Goal: Task Accomplishment & Management: Use online tool/utility

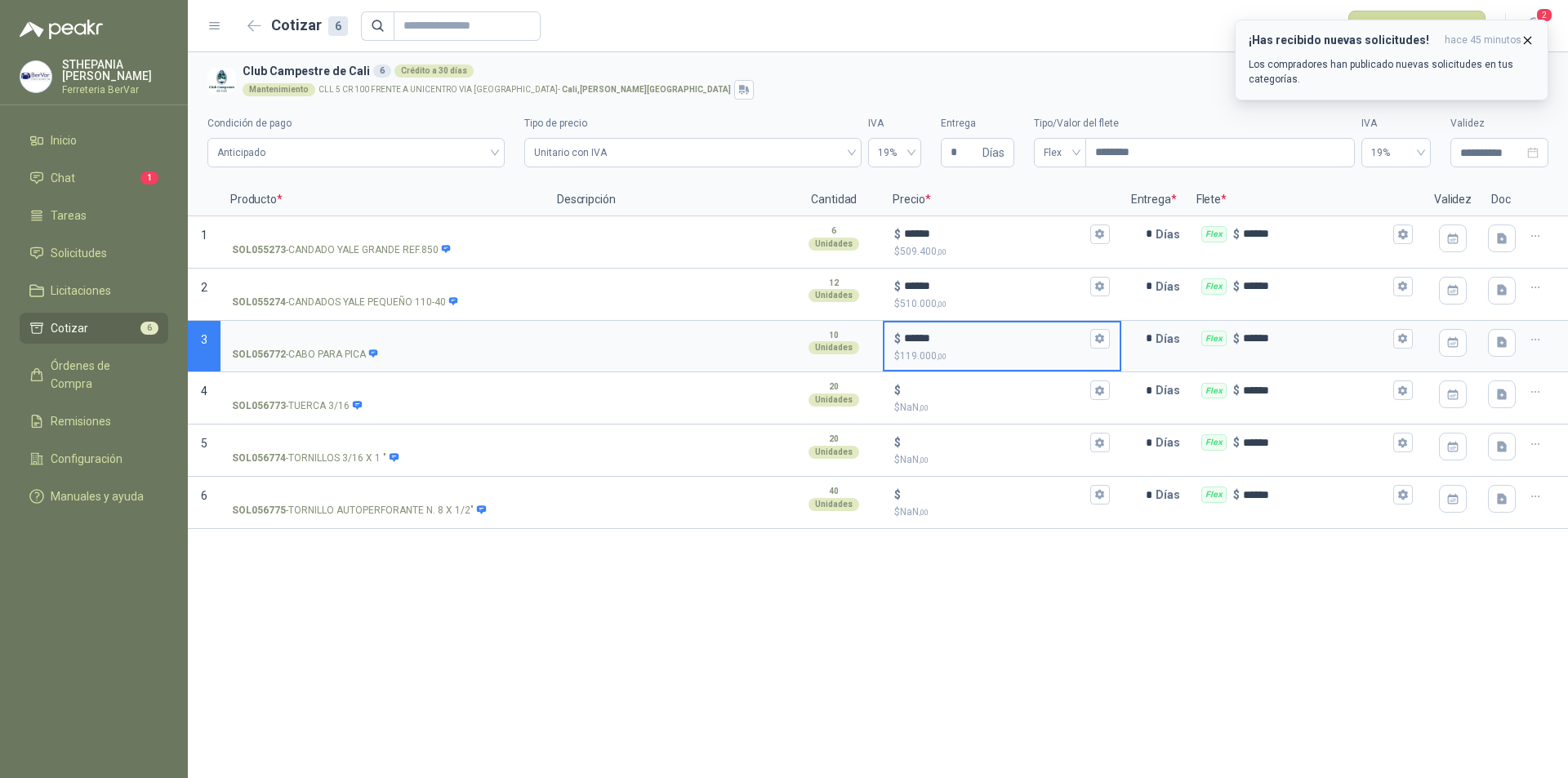
click at [1532, 38] on icon "button" at bounding box center [1527, 40] width 14 height 14
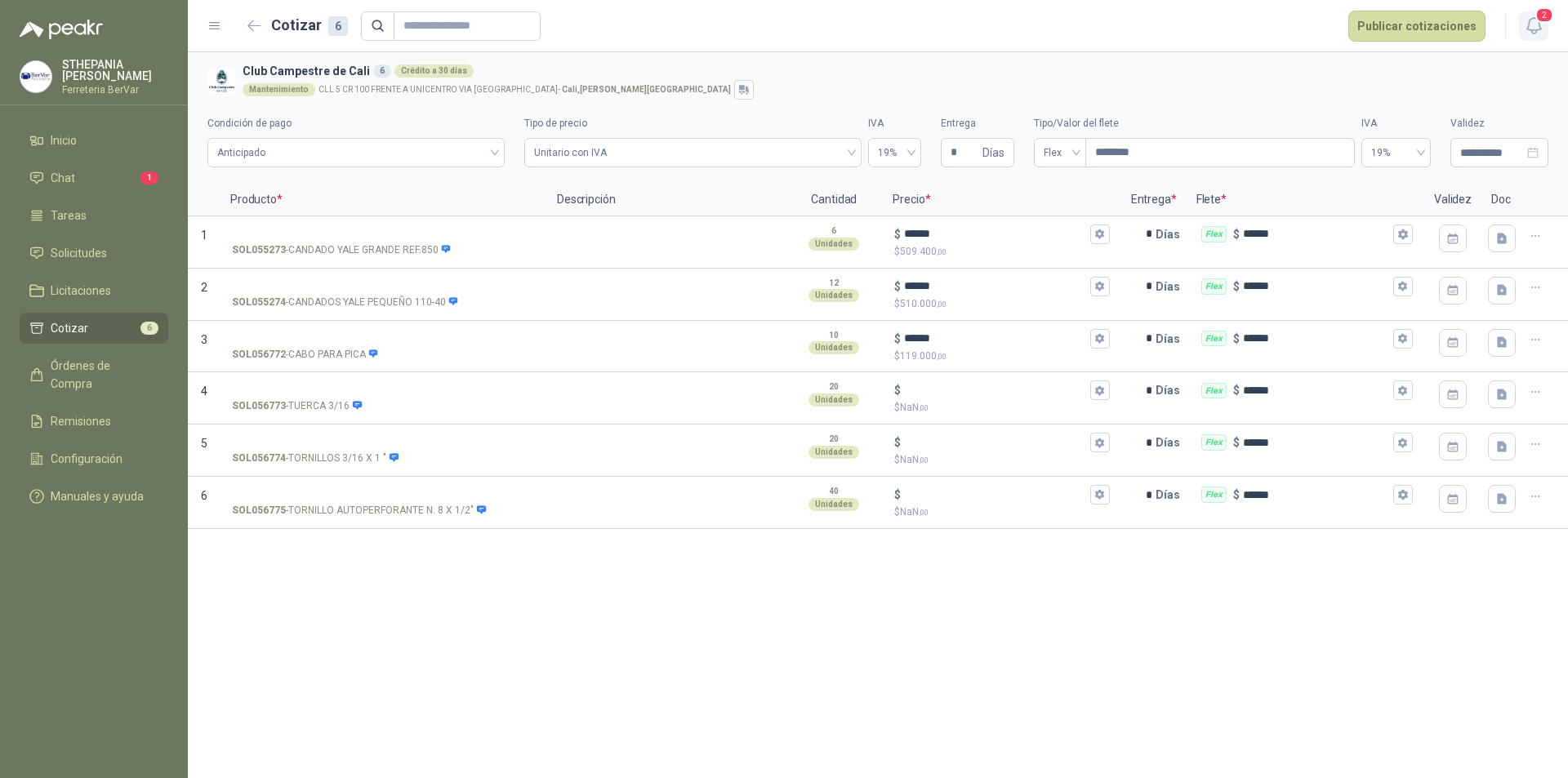
click at [1538, 27] on icon "button" at bounding box center [1534, 26] width 21 height 21
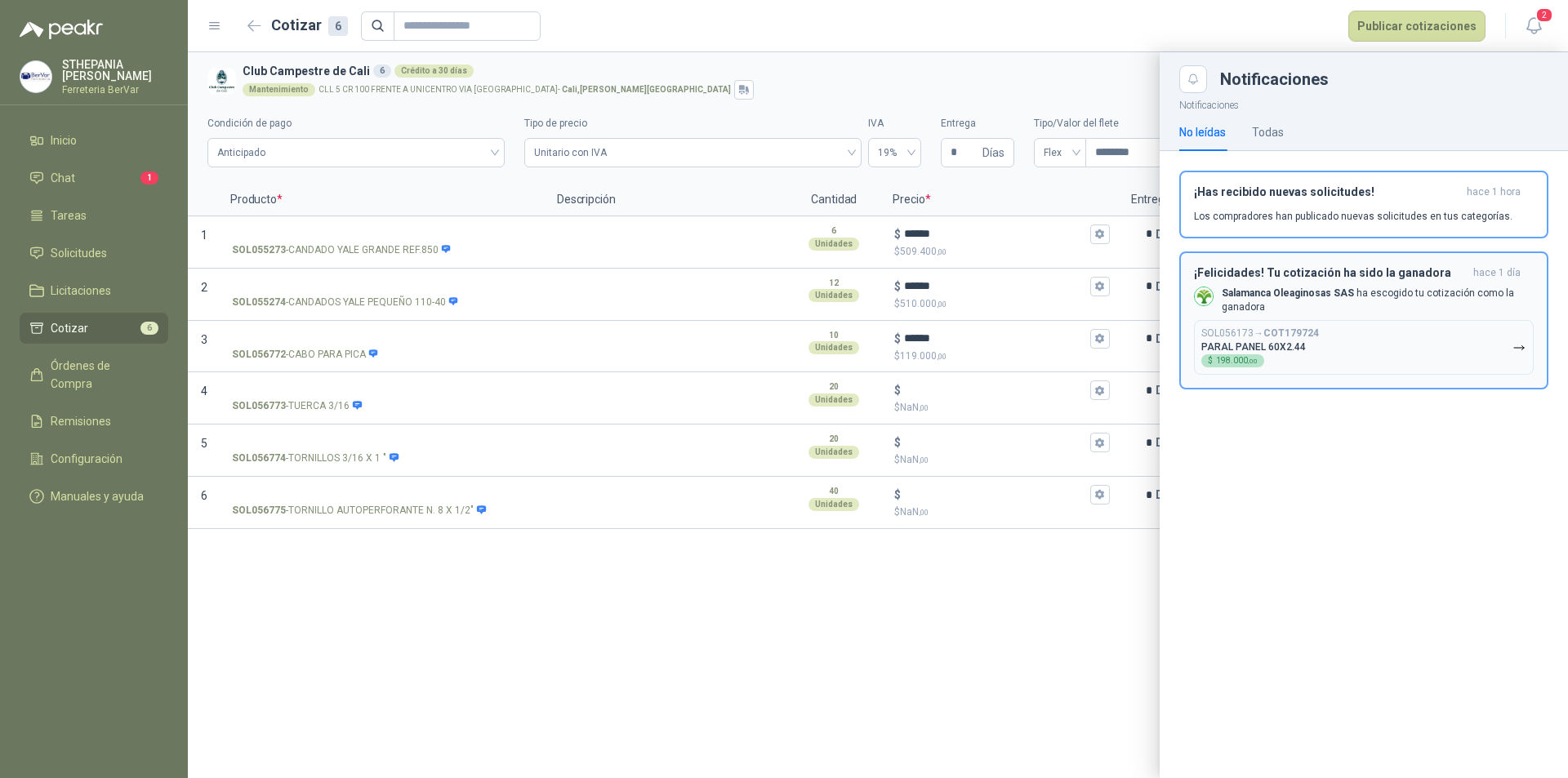
click at [1447, 288] on p "Salamanca Oleaginosas SAS ha escogido tu cotización como la ganadora" at bounding box center [1377, 300] width 312 height 27
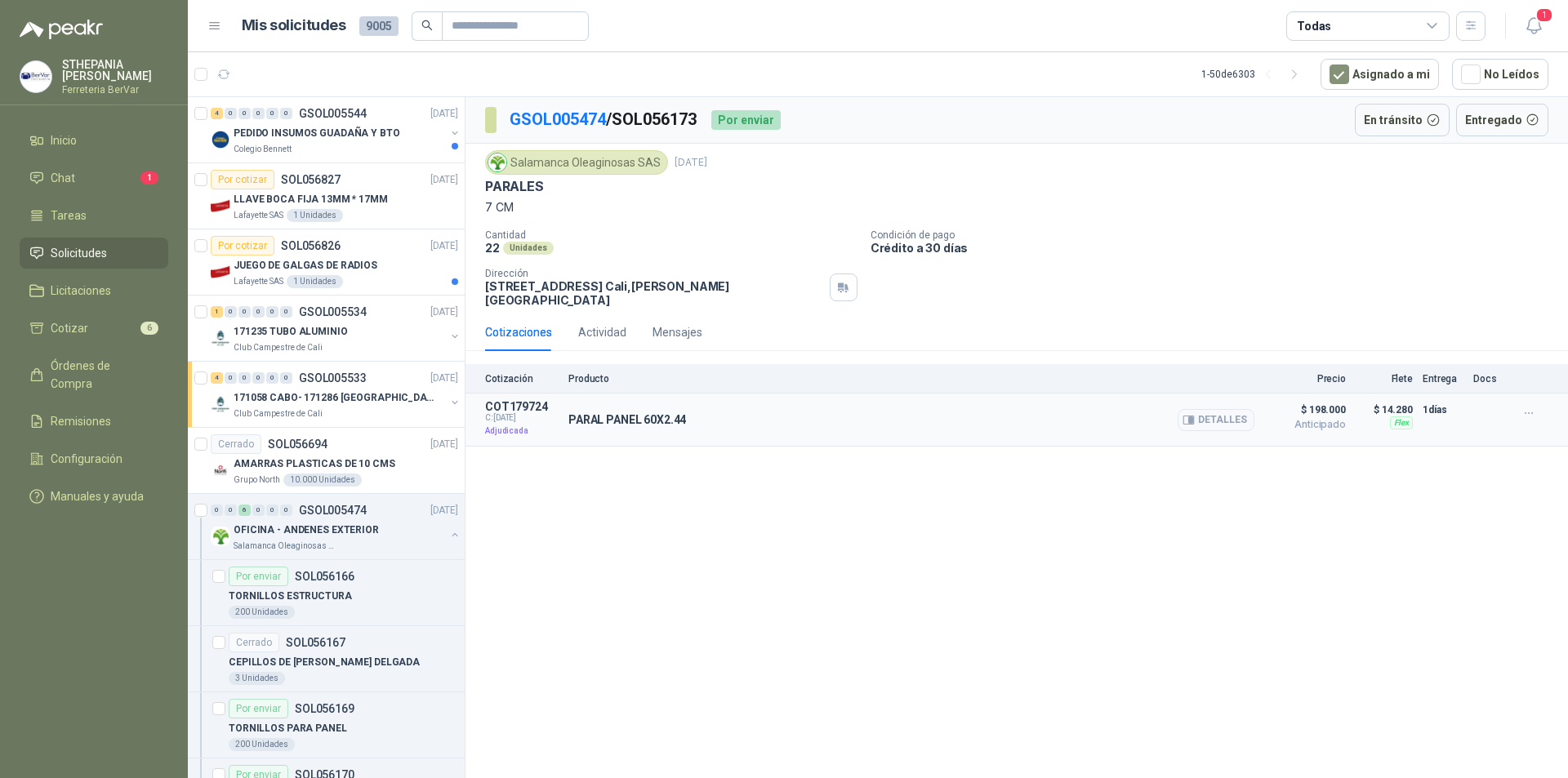
click at [1069, 407] on div "PARAL PANEL 60X2.44 Detalles" at bounding box center [911, 419] width 686 height 39
click at [1247, 409] on button "Detalles" at bounding box center [1215, 420] width 77 height 22
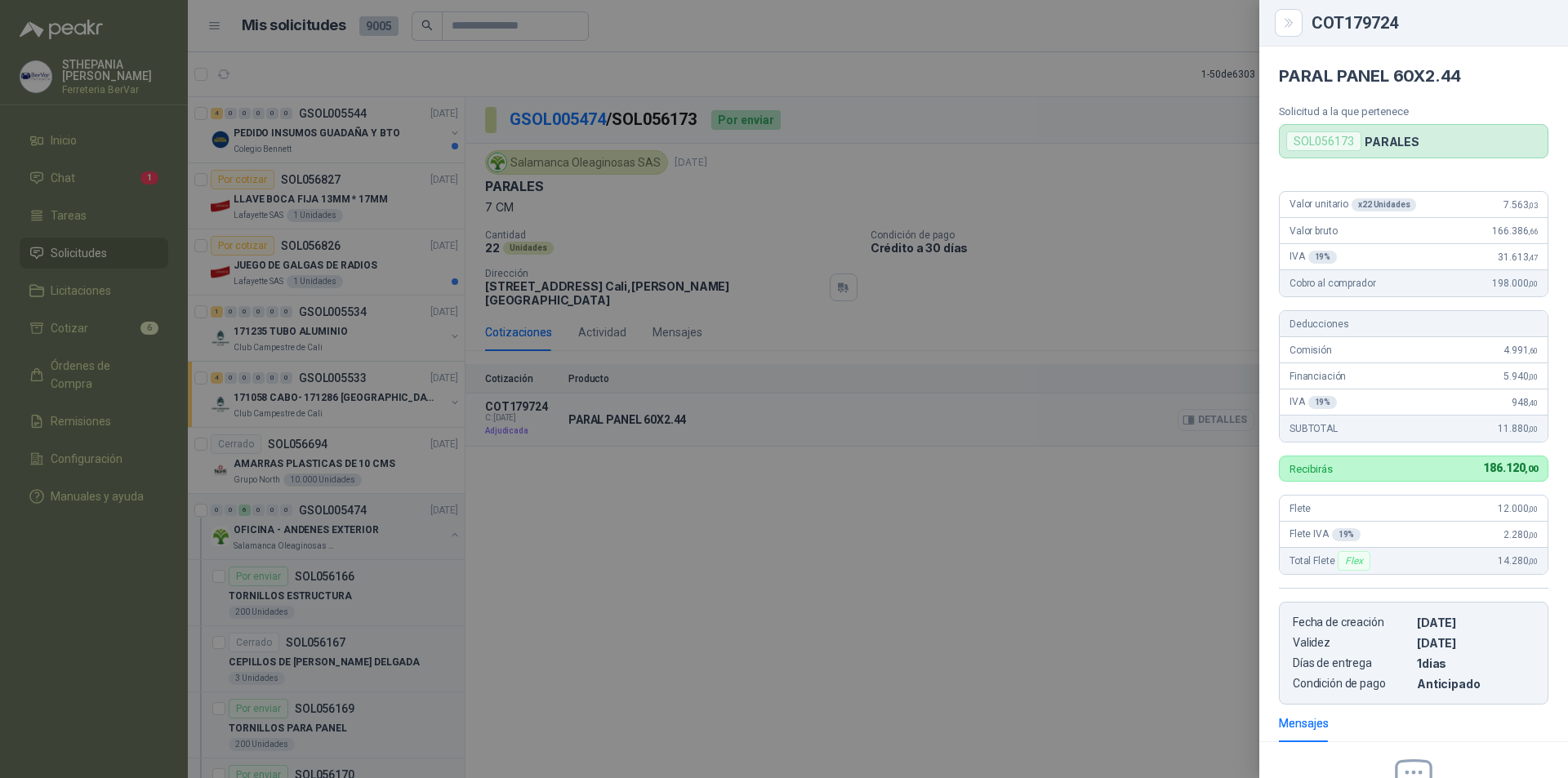
scroll to position [190, 0]
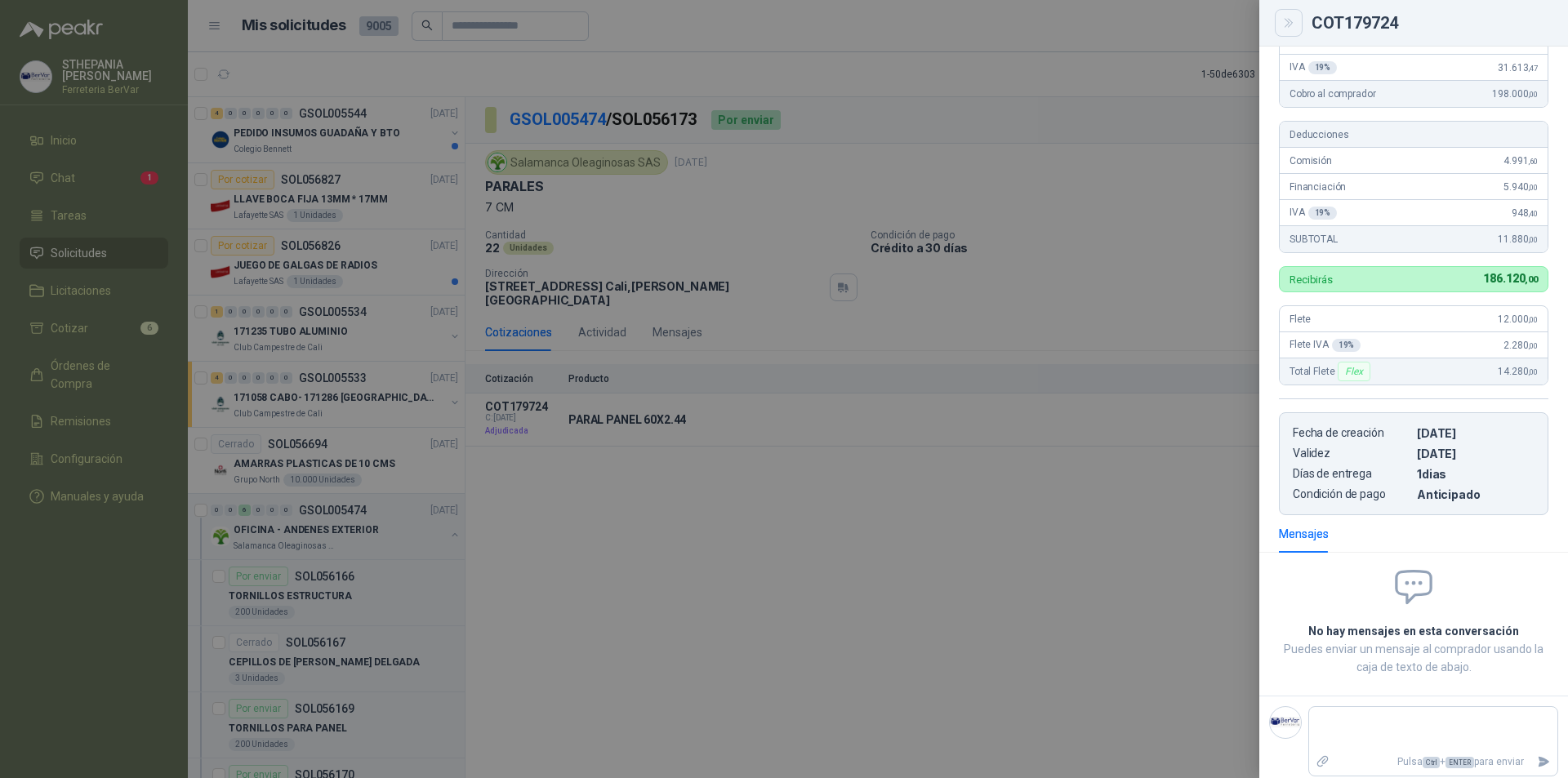
click at [1297, 17] on button "Close" at bounding box center [1288, 22] width 27 height 27
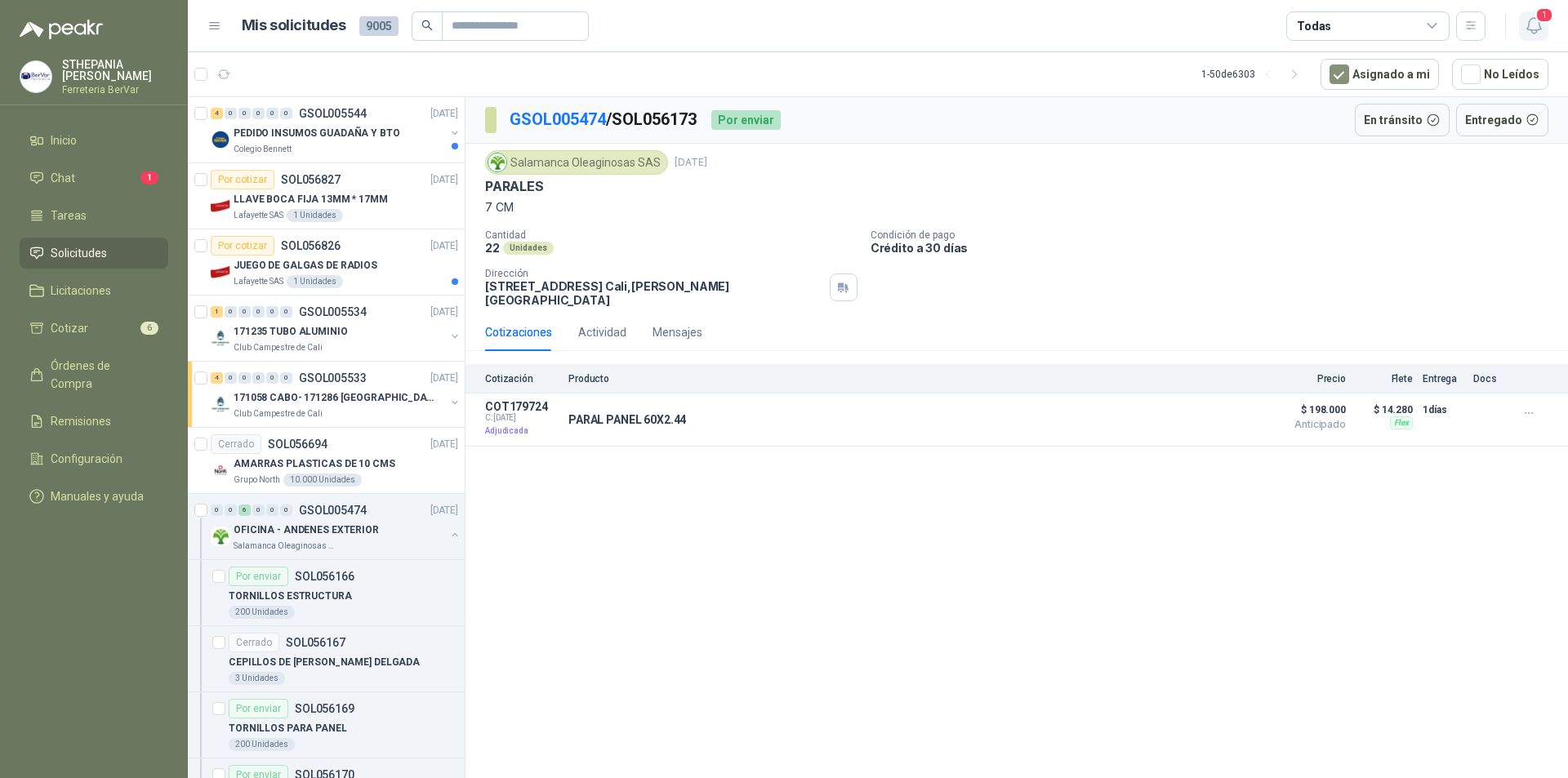
click at [1541, 17] on span "1" at bounding box center [1544, 15] width 18 height 16
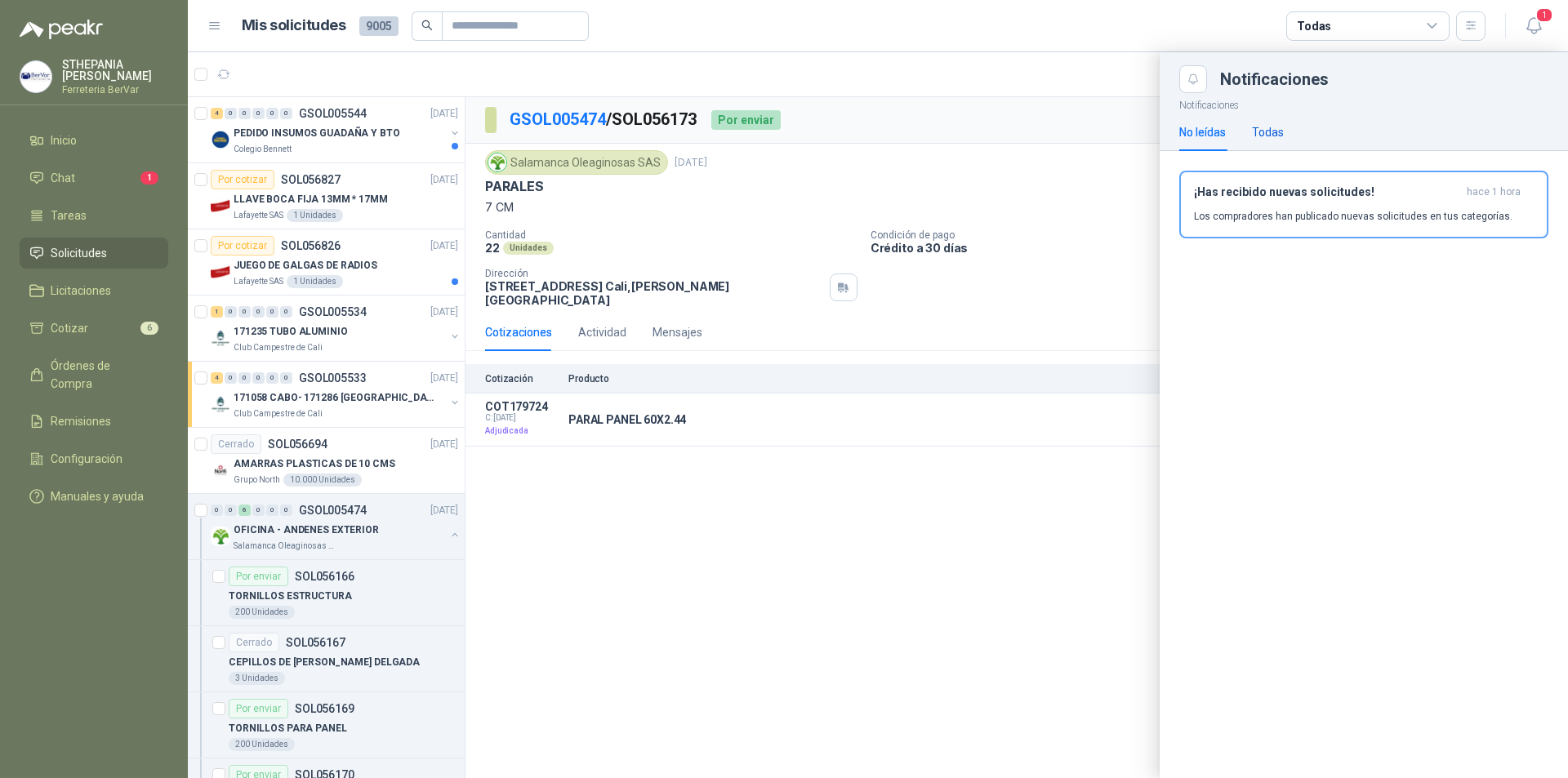
click at [1265, 136] on div "Todas" at bounding box center [1268, 132] width 32 height 18
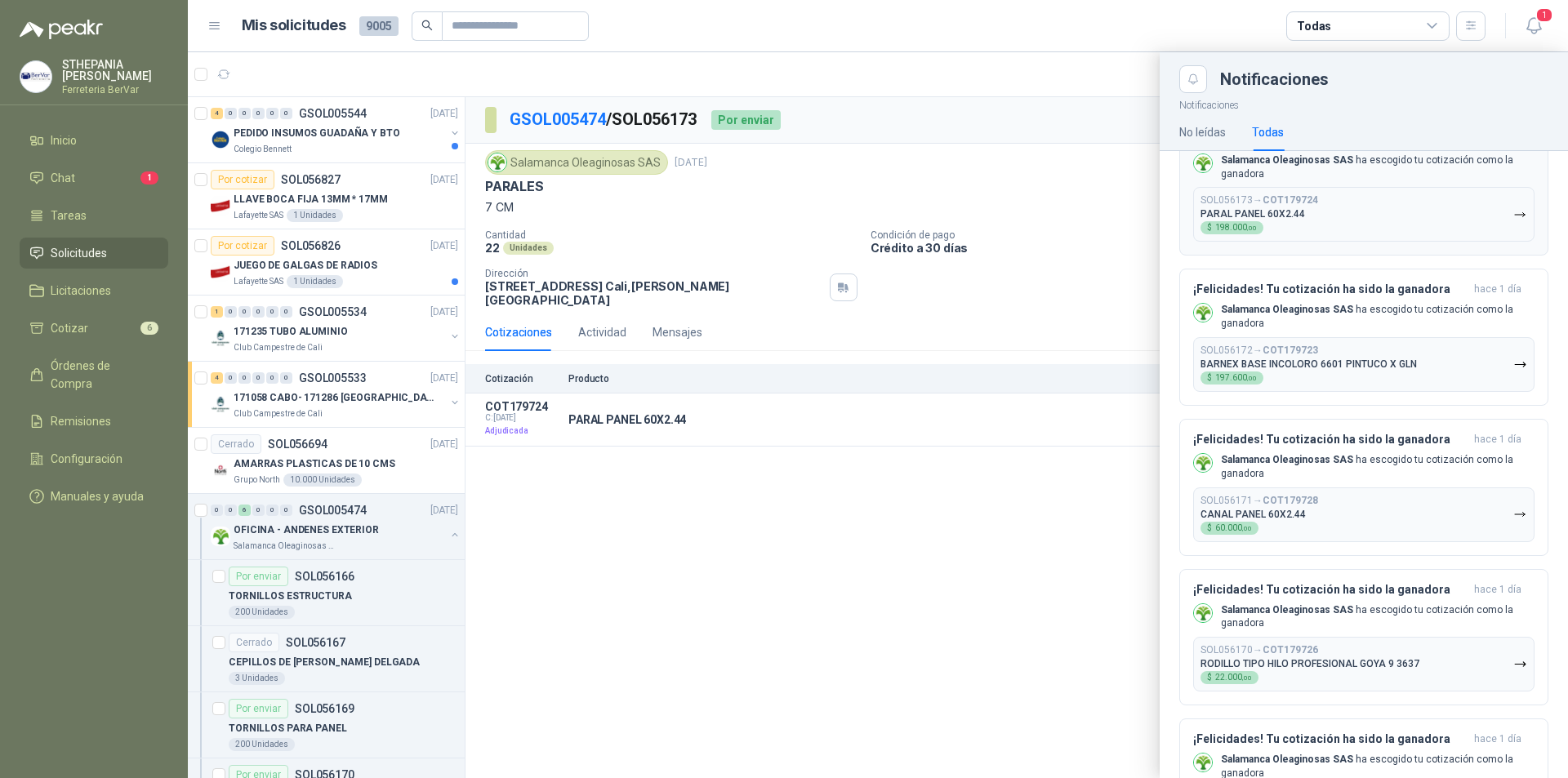
scroll to position [0, 0]
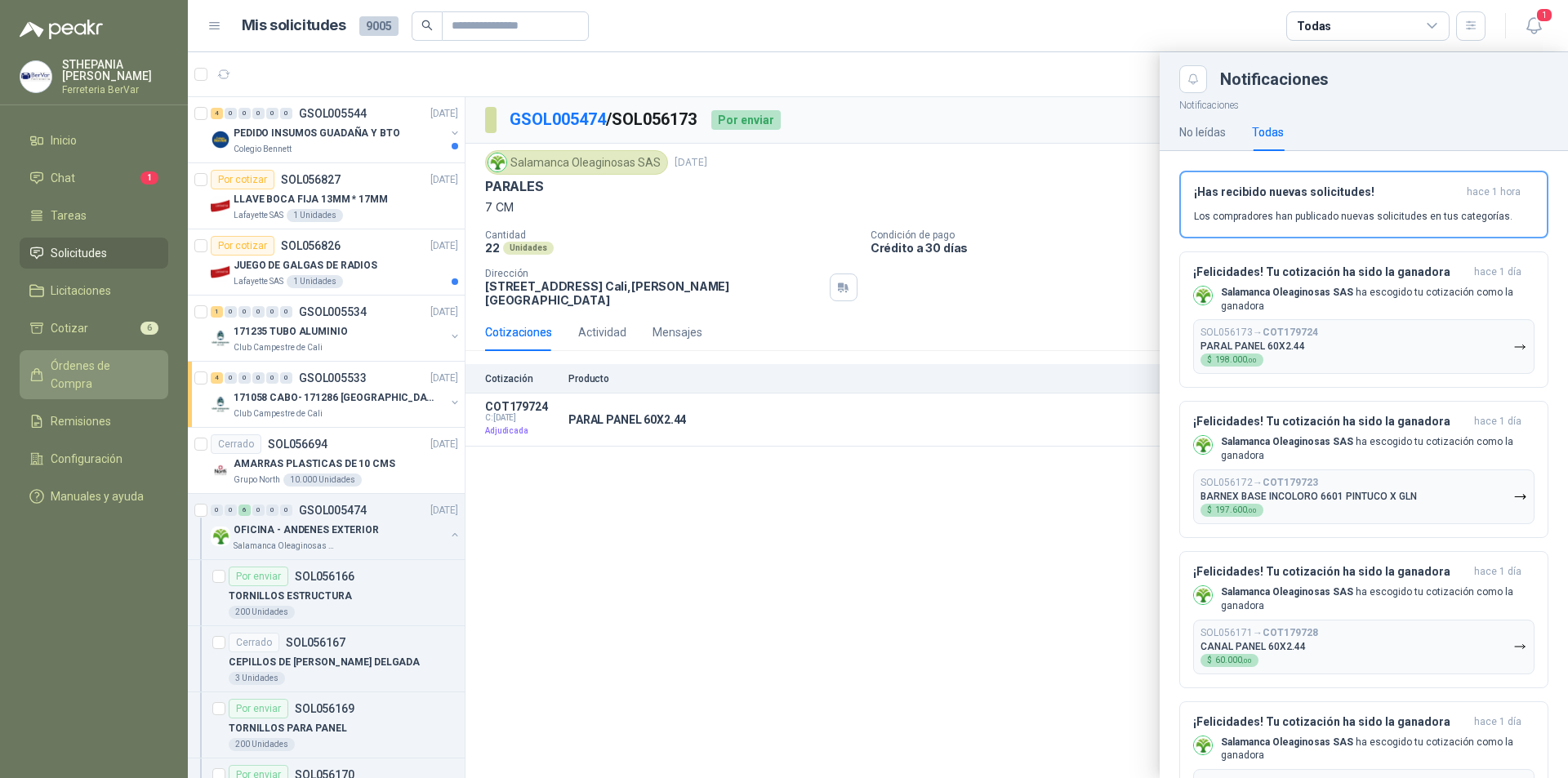
click at [108, 363] on span "Órdenes de Compra" at bounding box center [101, 374] width 102 height 36
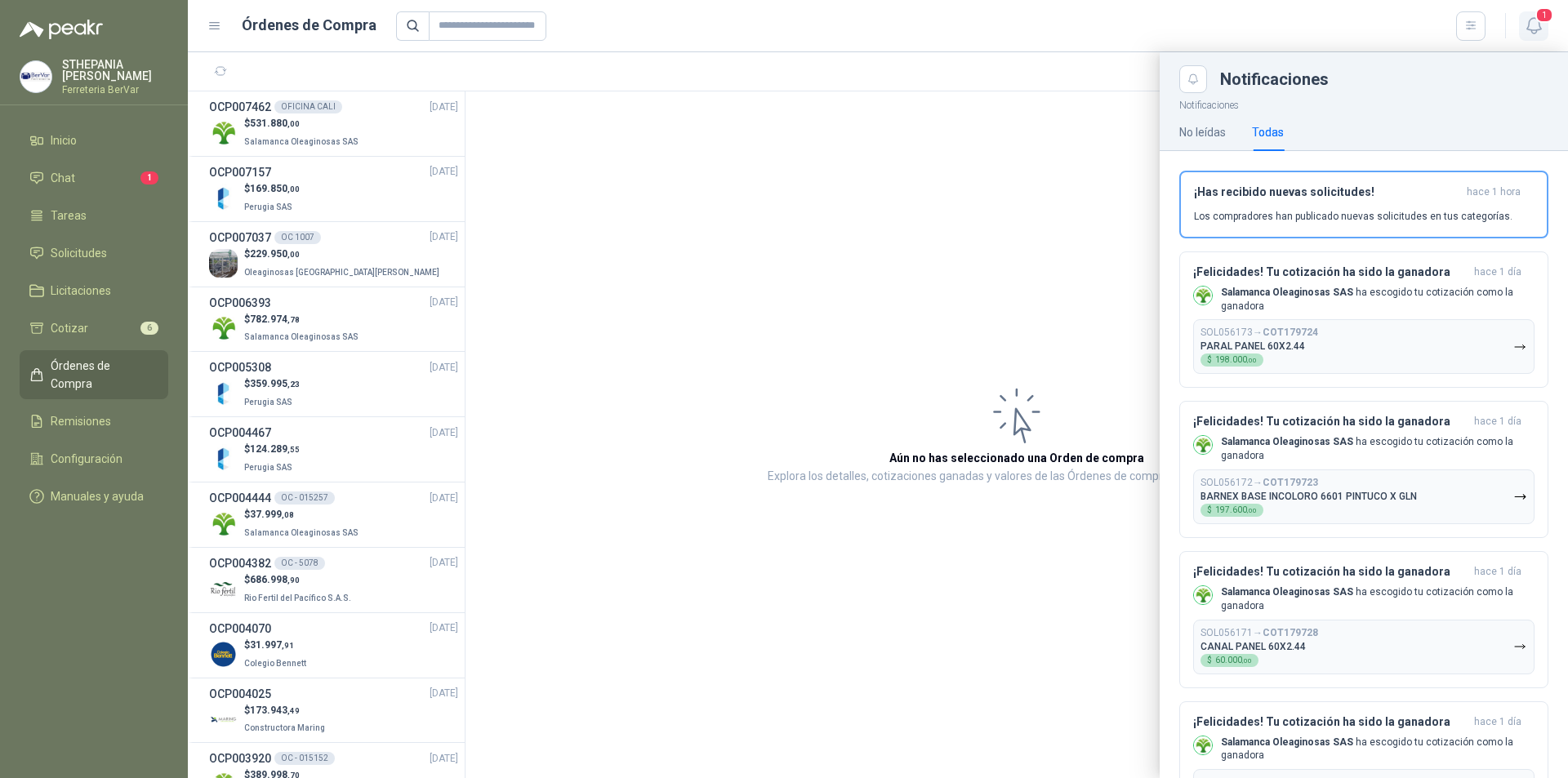
click at [1548, 17] on span "1" at bounding box center [1544, 15] width 18 height 16
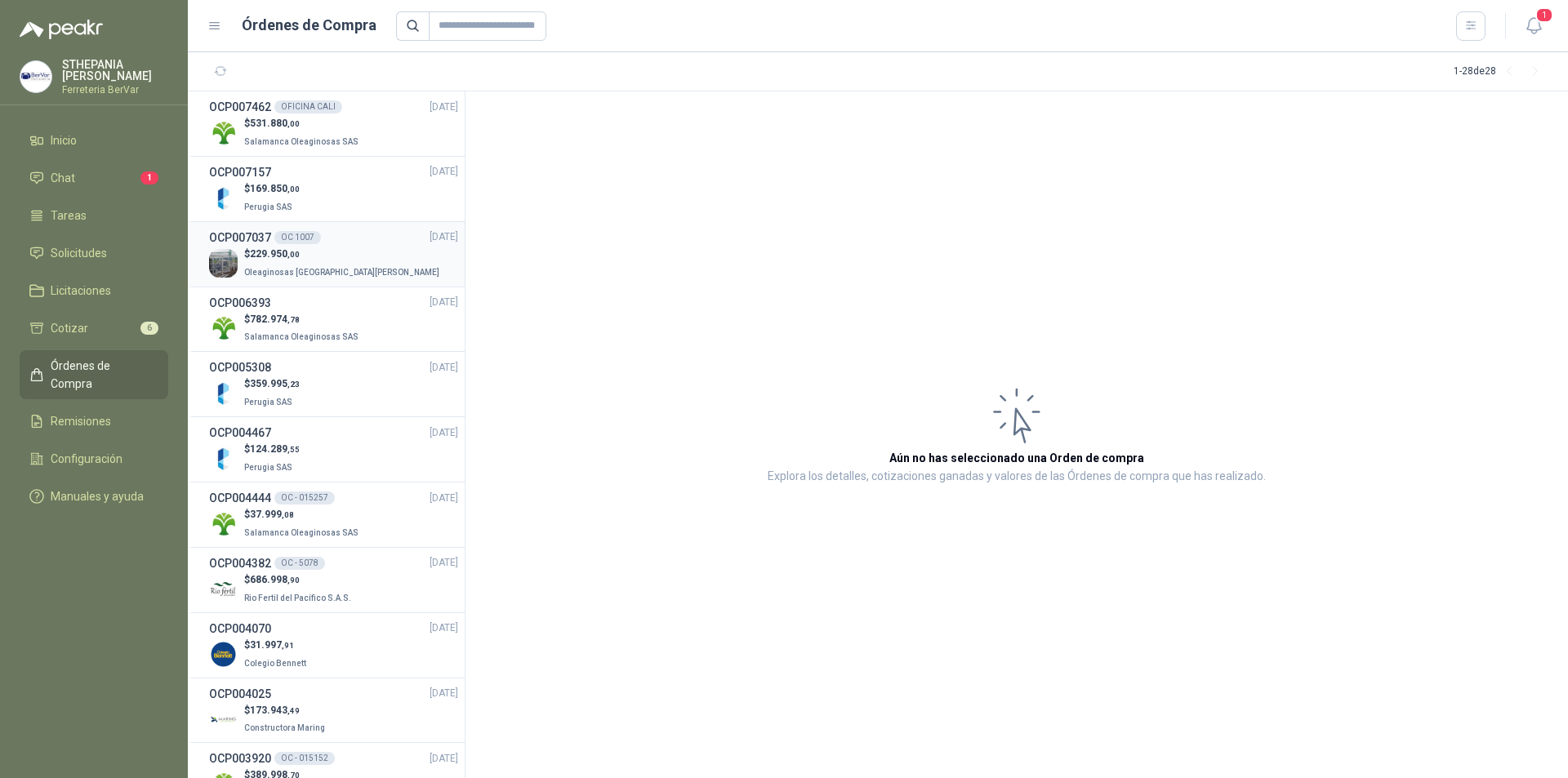
click at [367, 245] on div "OCP007037 OC 1007 [DATE]" at bounding box center [333, 238] width 249 height 18
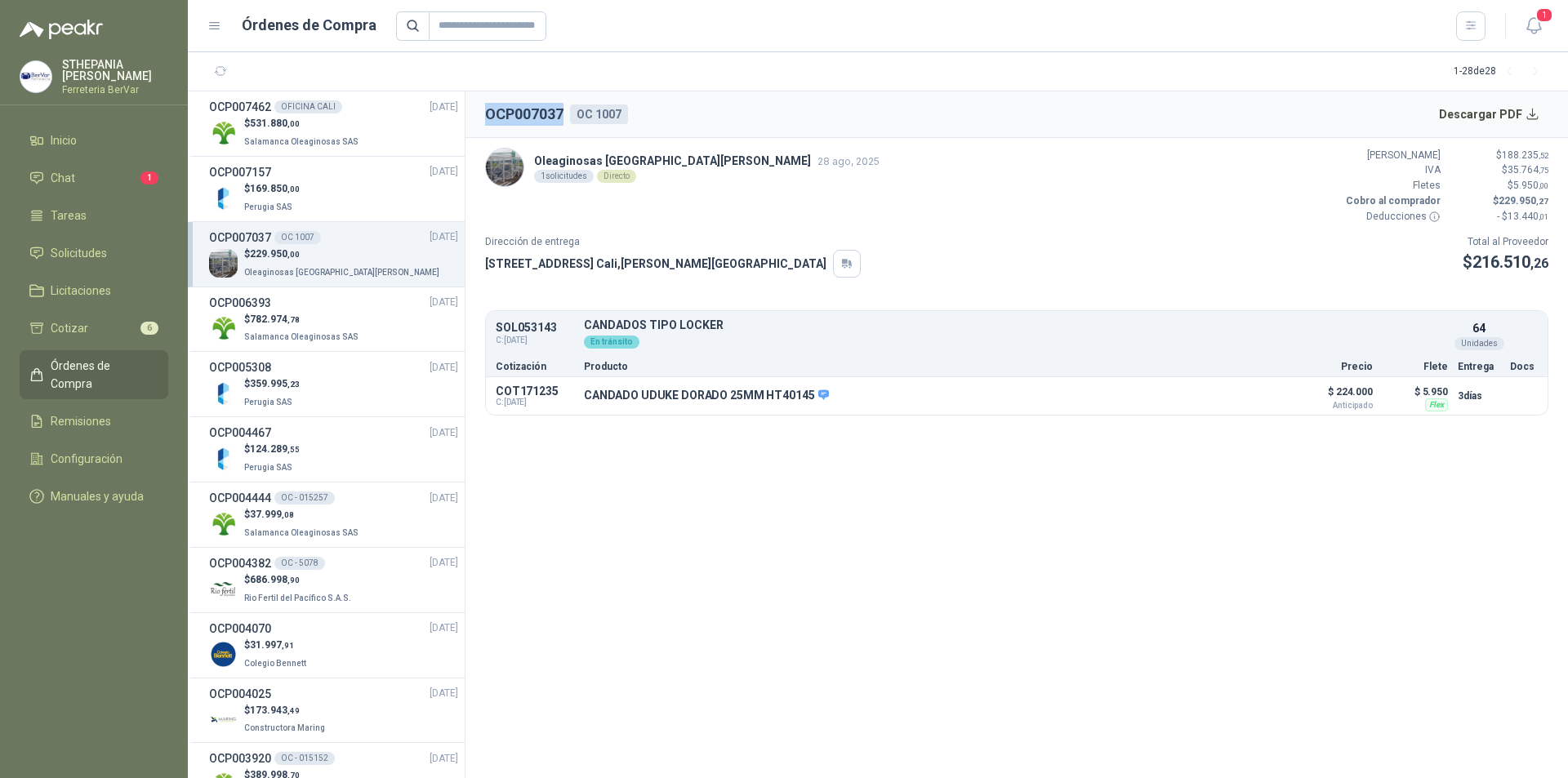
drag, startPoint x: 486, startPoint y: 111, endPoint x: 565, endPoint y: 120, distance: 79.5
click at [565, 120] on div "OCP007037 OC 1007" at bounding box center [556, 114] width 143 height 22
copy h2 "OCP007037"
click at [90, 247] on span "Solicitudes" at bounding box center [79, 253] width 57 height 18
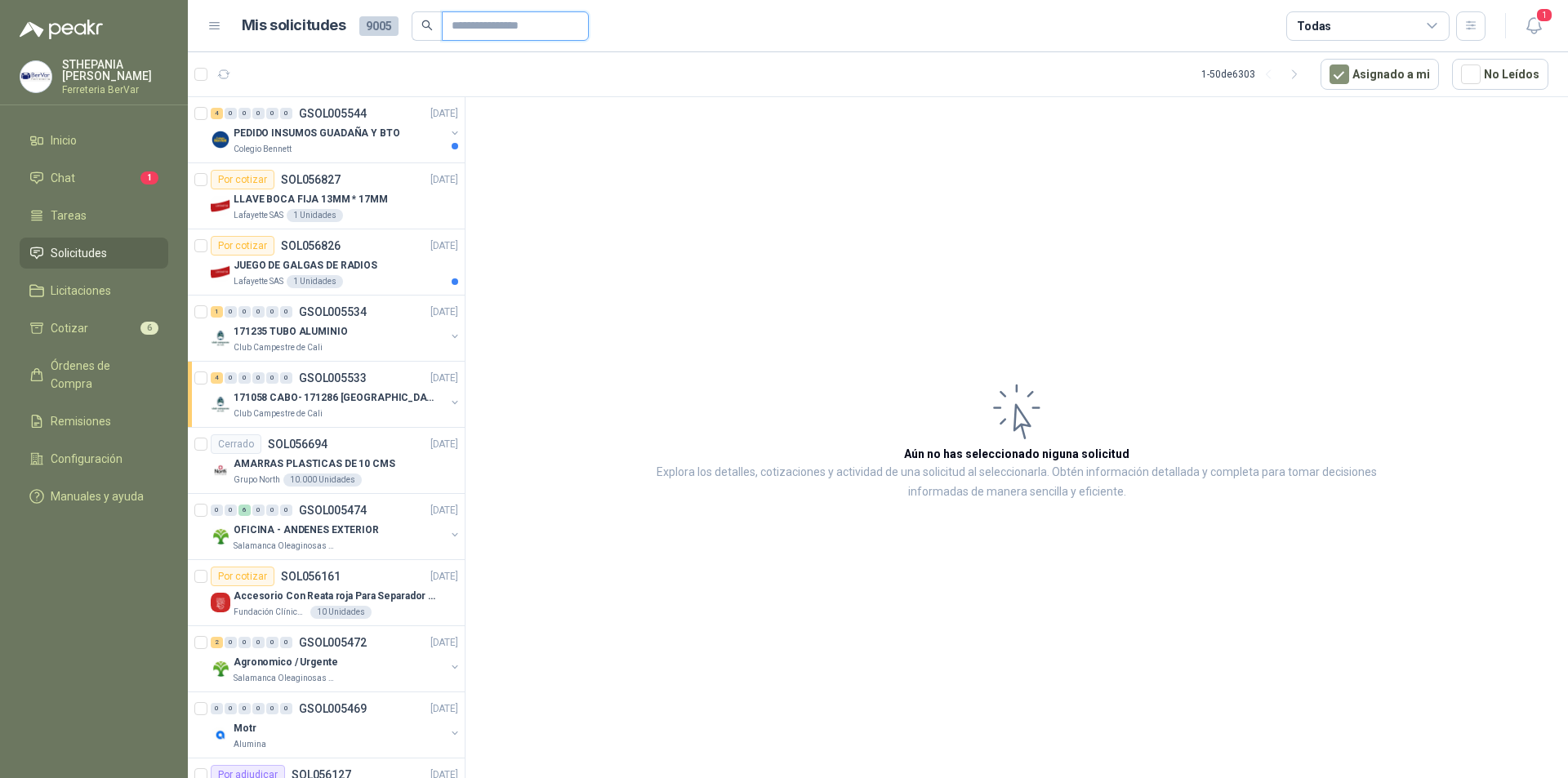
click at [490, 24] on input "text" at bounding box center [508, 26] width 114 height 27
paste input "*********"
type input "*********"
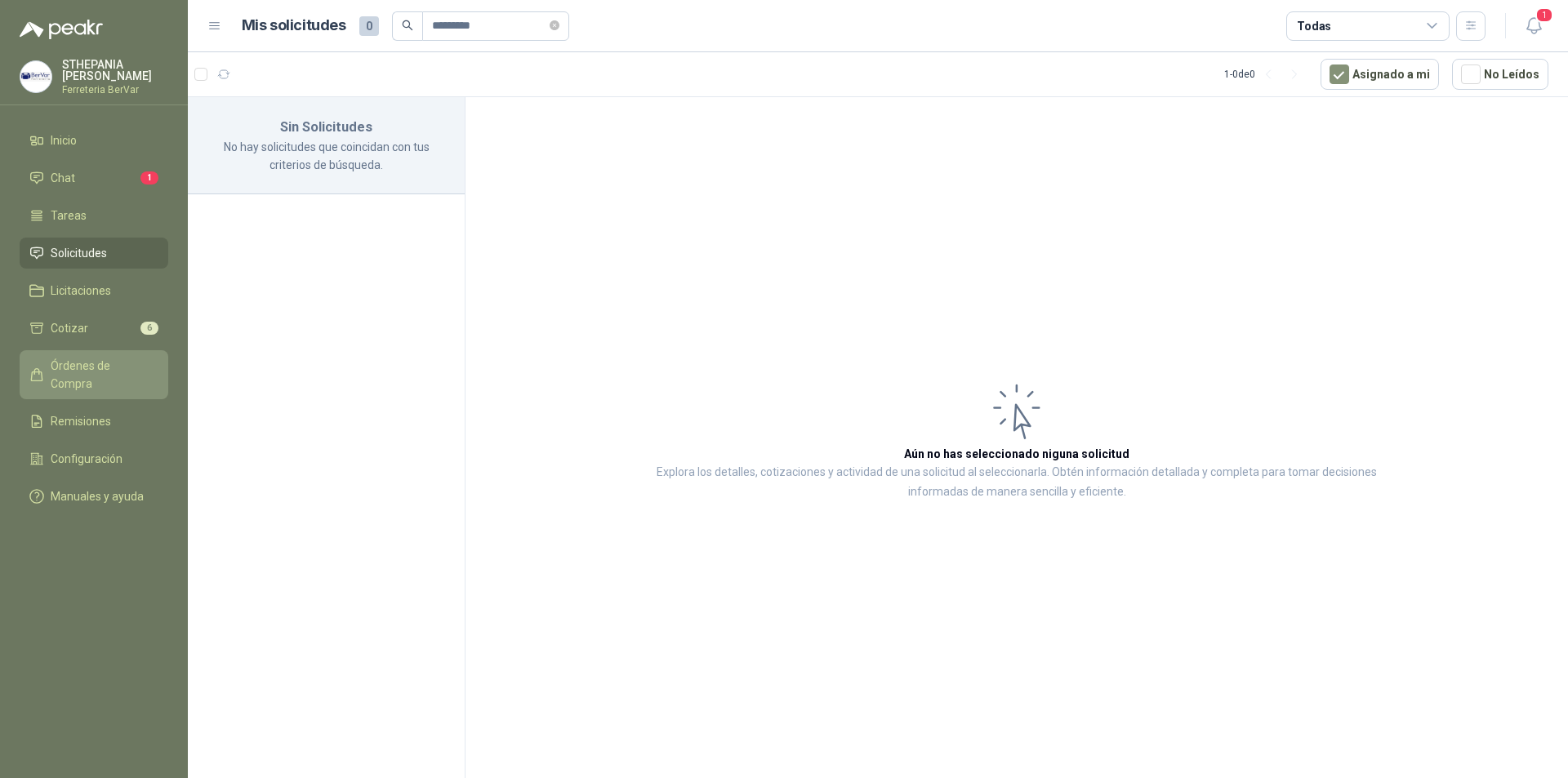
click at [87, 357] on span "Órdenes de Compra" at bounding box center [101, 374] width 102 height 36
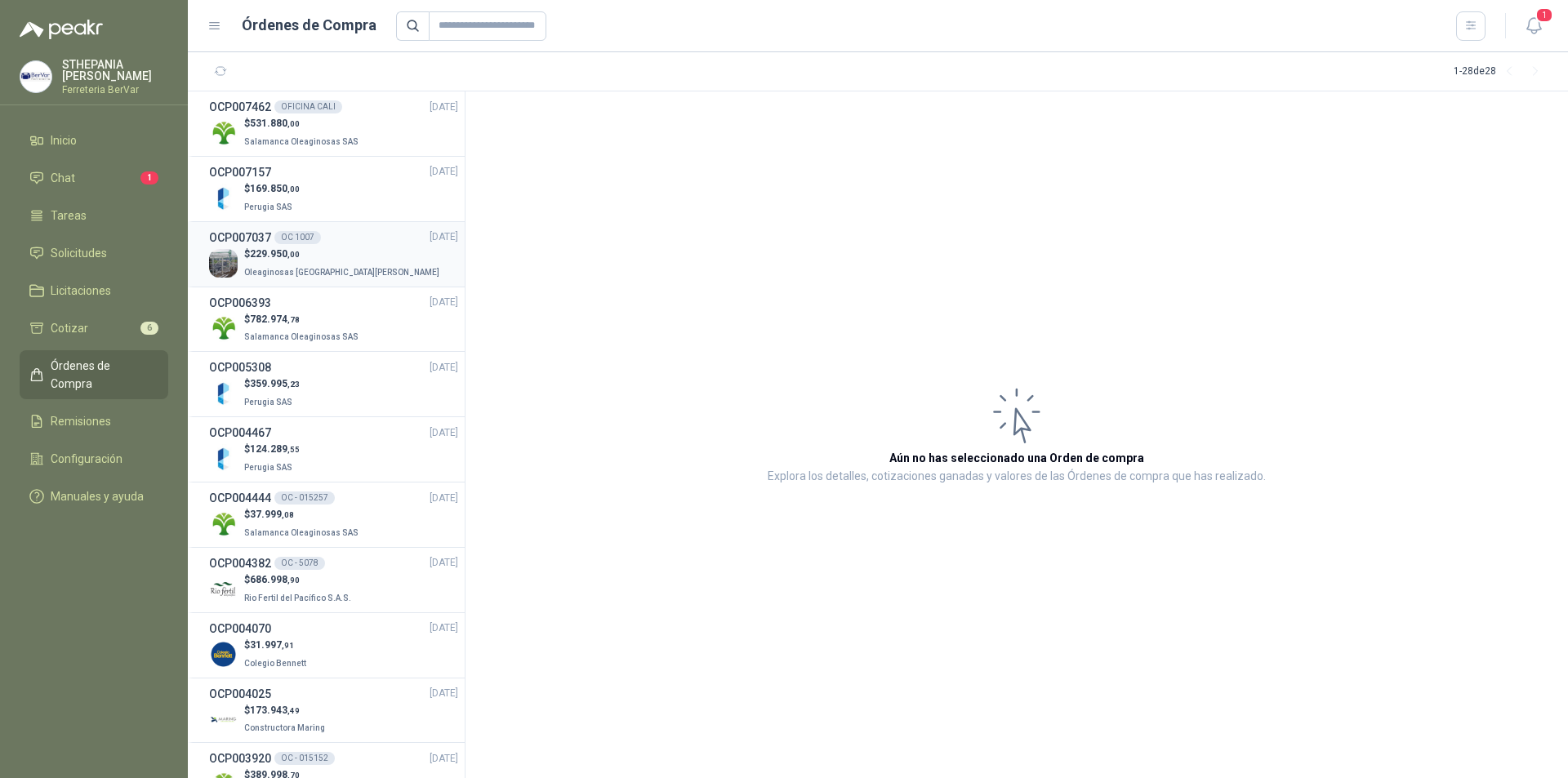
click at [401, 275] on div "$ 229.950 ,00 Oleaginosas [GEOGRAPHIC_DATA][PERSON_NAME]" at bounding box center [333, 263] width 249 height 33
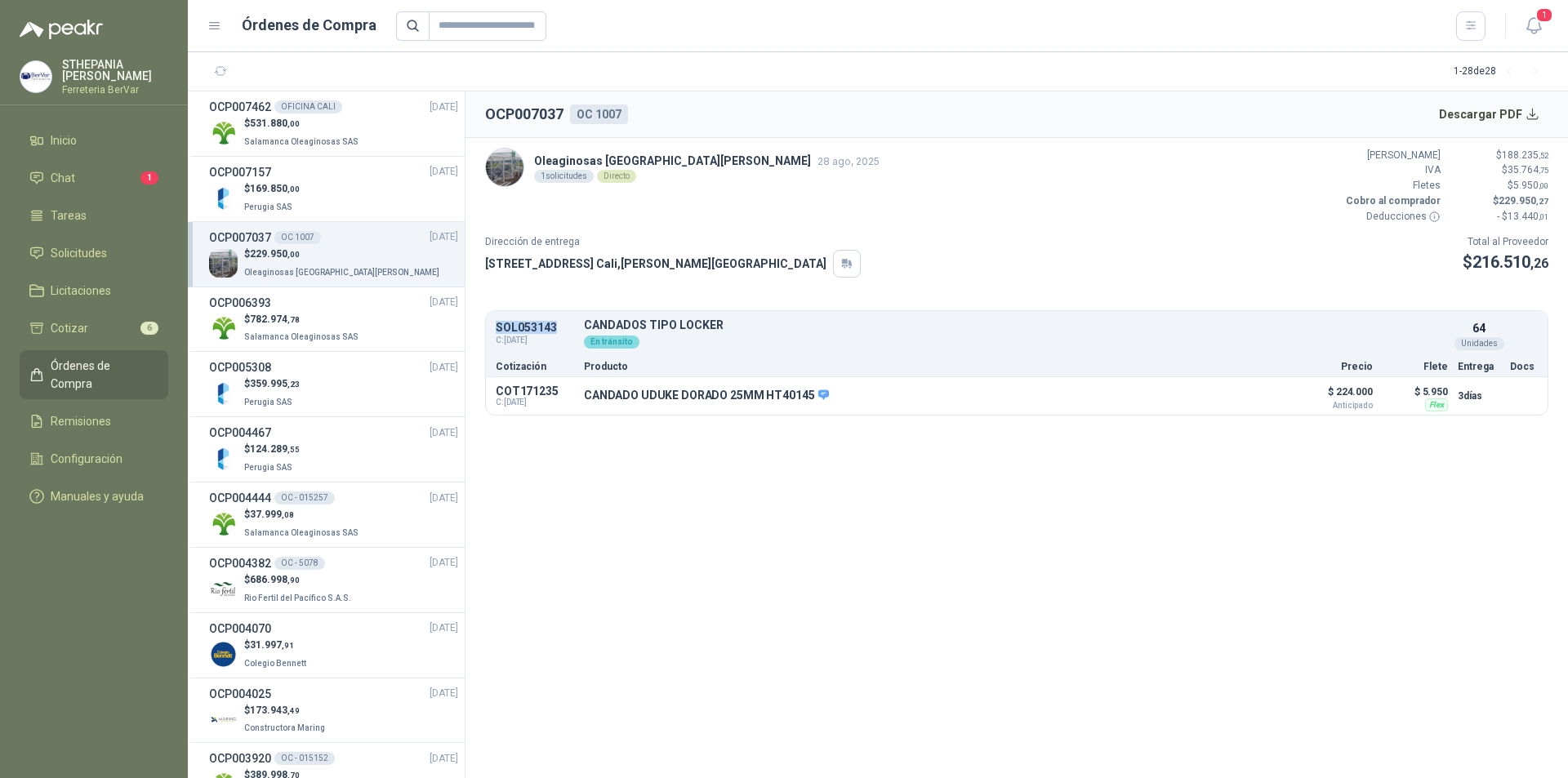
drag, startPoint x: 496, startPoint y: 325, endPoint x: 556, endPoint y: 328, distance: 60.1
click at [556, 328] on p "SOL053143" at bounding box center [535, 328] width 78 height 12
copy p "SOL053143"
click at [110, 248] on li "Solicitudes" at bounding box center [93, 253] width 129 height 18
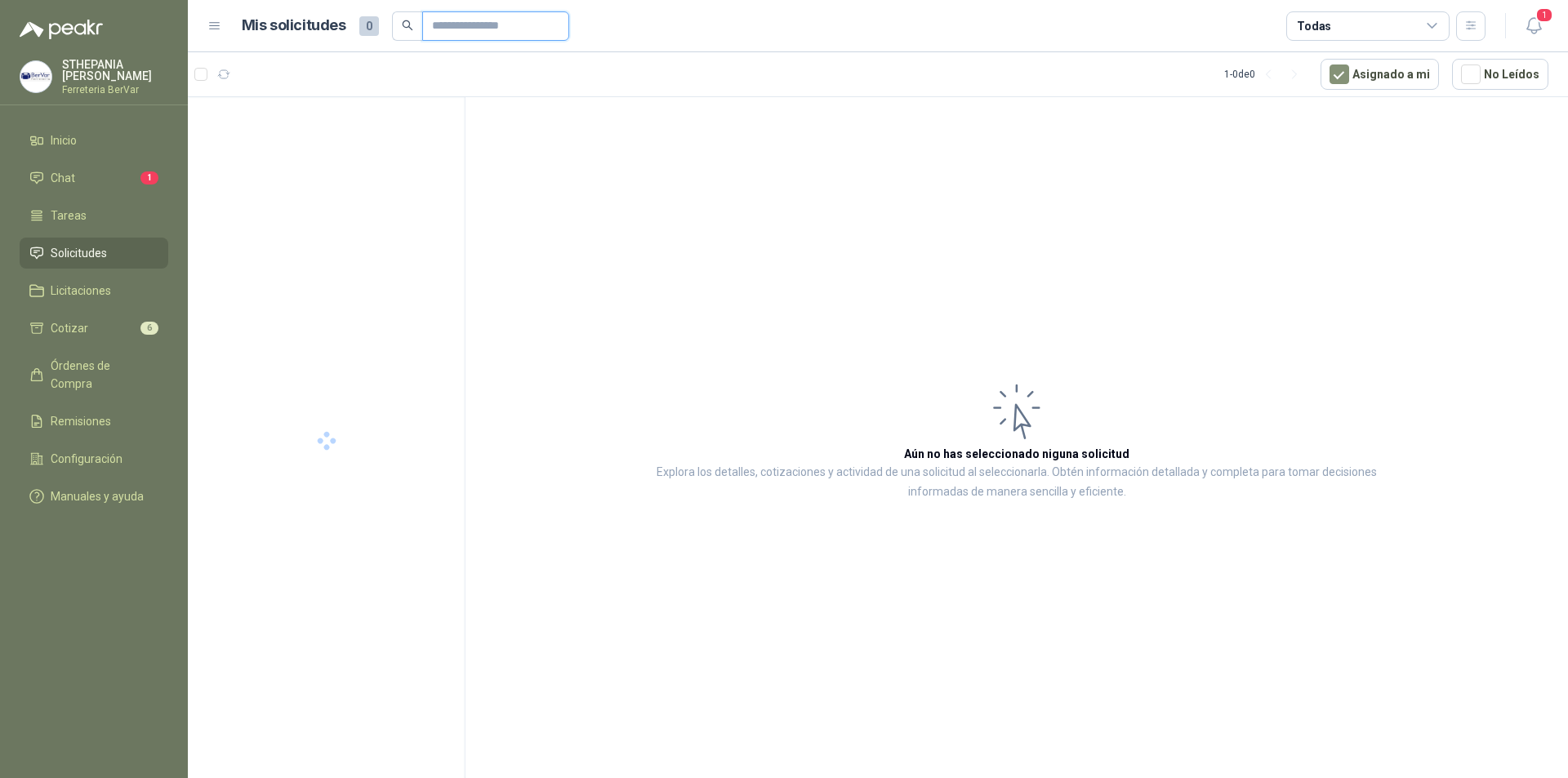
click at [514, 22] on input "text" at bounding box center [488, 26] width 114 height 27
paste input "*********"
type input "*********"
click at [350, 156] on div "0 0 0 1 0 0 GSOL005107 [DATE] INSUMOS PARA BASSIS Oleaginosas [GEOGRAPHIC_DATA]…" at bounding box center [326, 131] width 277 height 67
click at [433, 138] on div "INSUMOS PARA BASSIS" at bounding box center [339, 133] width 211 height 20
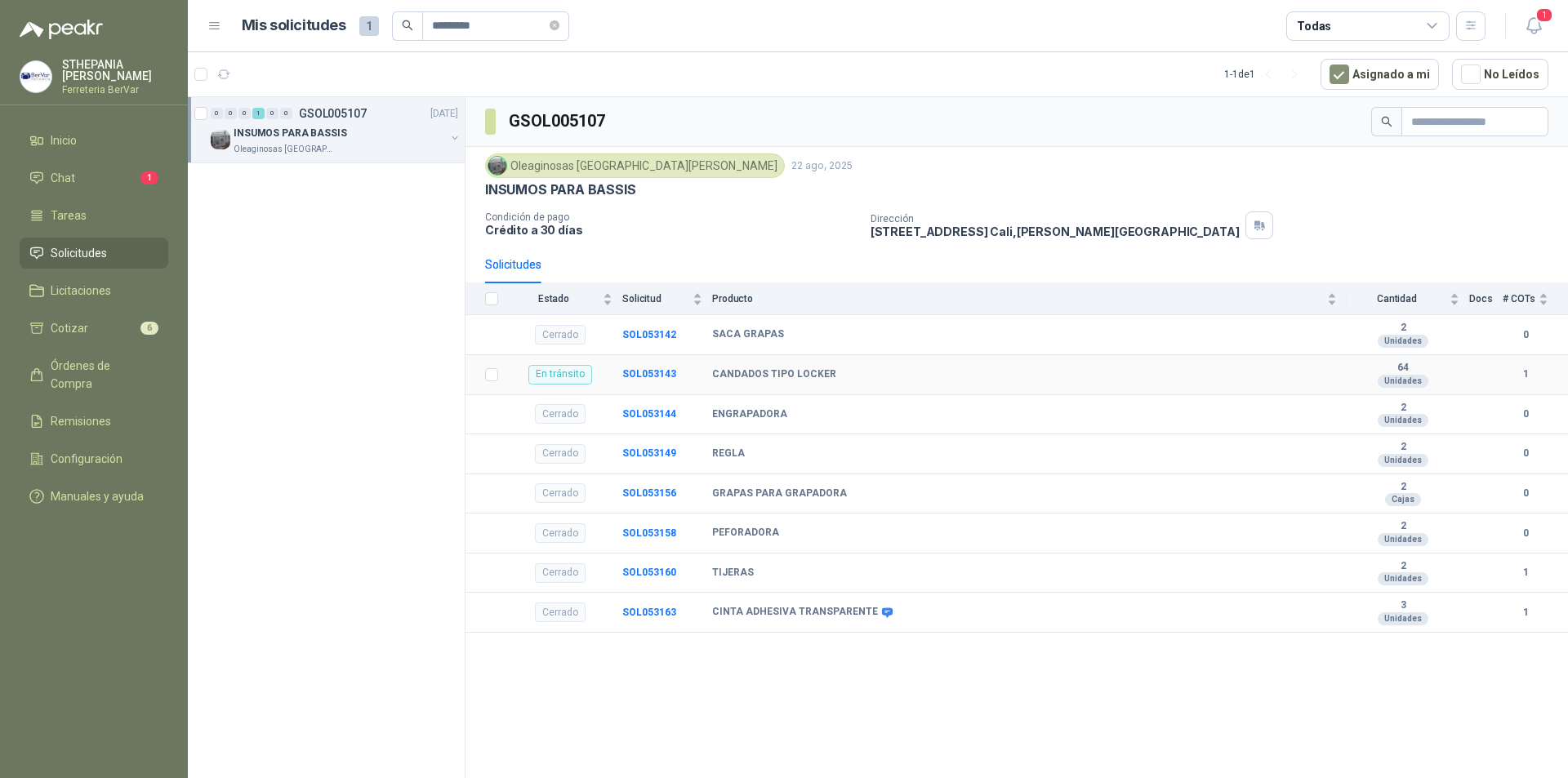
click at [560, 374] on div "En tránsito" at bounding box center [560, 375] width 64 height 20
click at [571, 375] on div "En tránsito" at bounding box center [560, 375] width 64 height 20
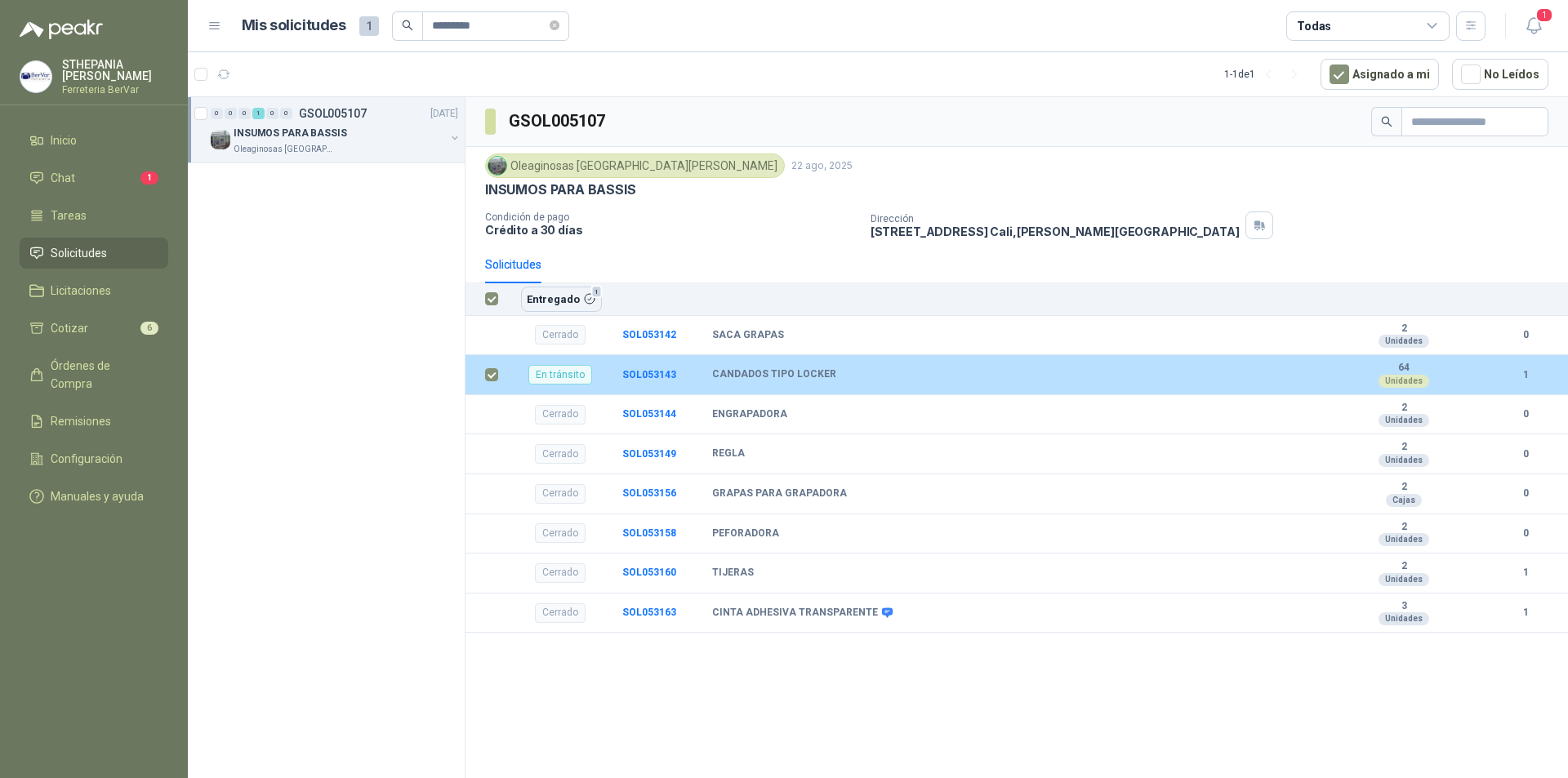
click at [736, 369] on b "CANDADOS TIPO LOCKER" at bounding box center [774, 375] width 124 height 13
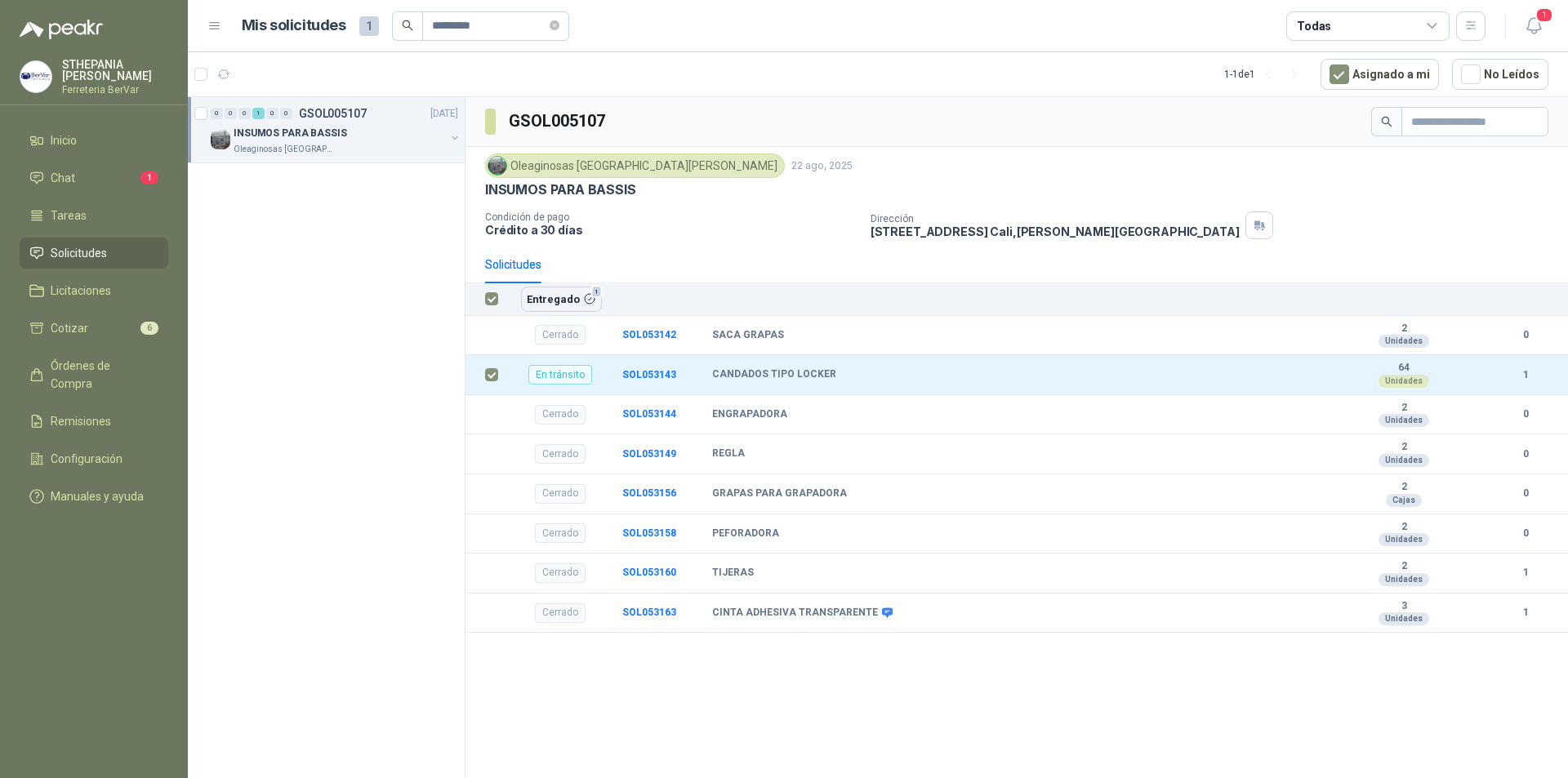
click at [454, 136] on button "button" at bounding box center [455, 138] width 13 height 13
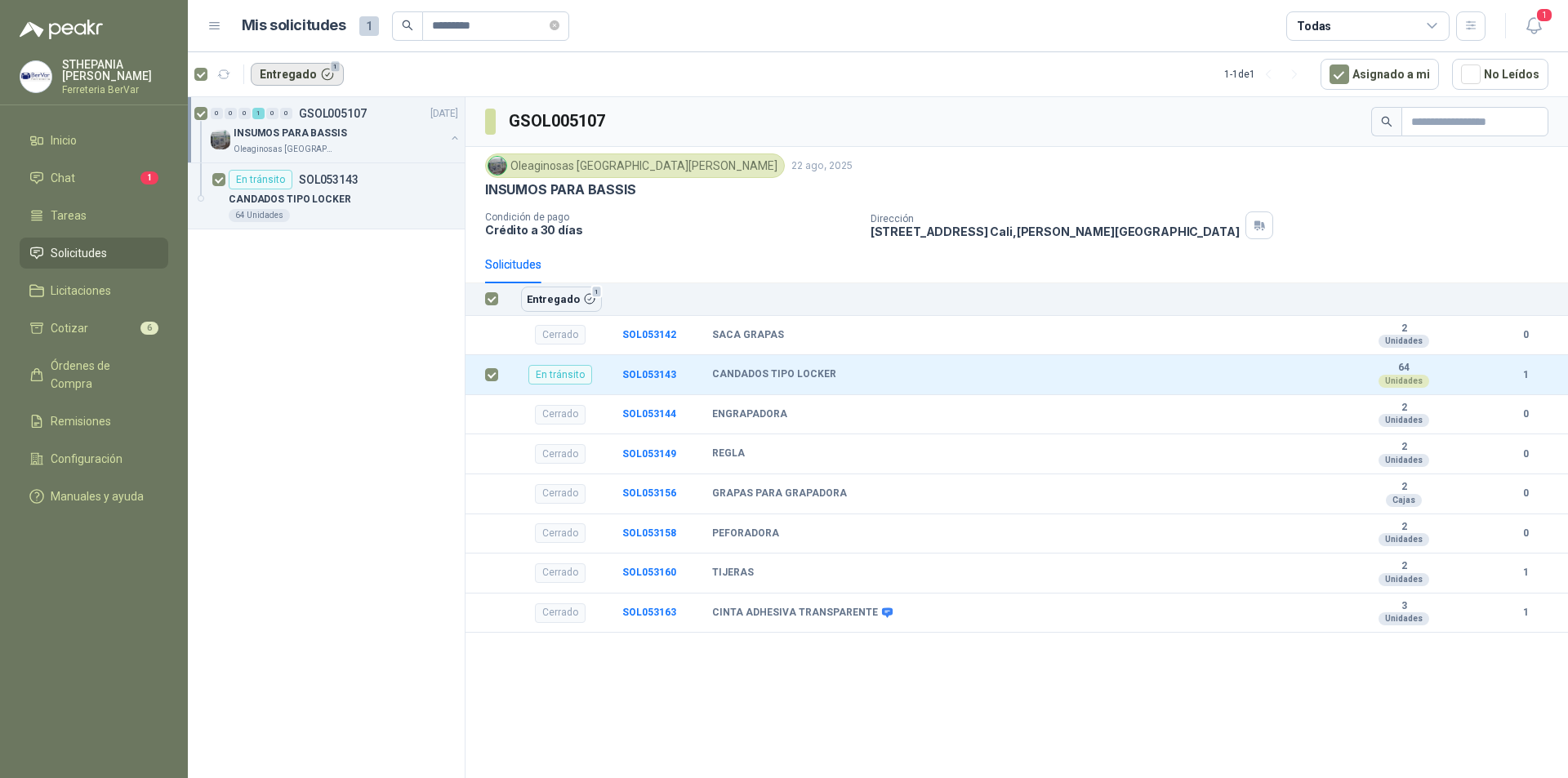
click at [298, 69] on button "Entregado 1" at bounding box center [297, 74] width 93 height 22
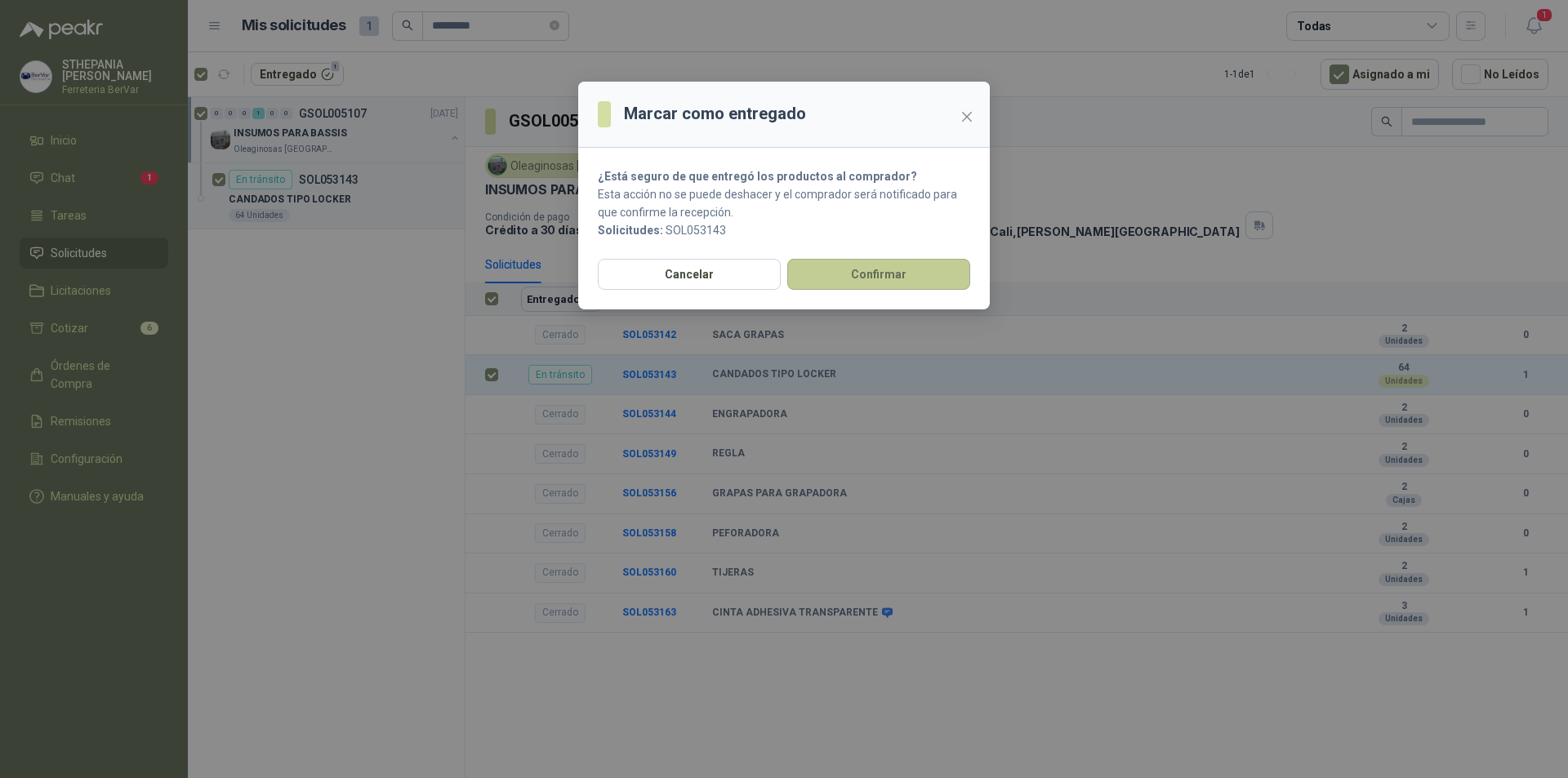
click at [856, 282] on button "Confirmar" at bounding box center [878, 274] width 183 height 31
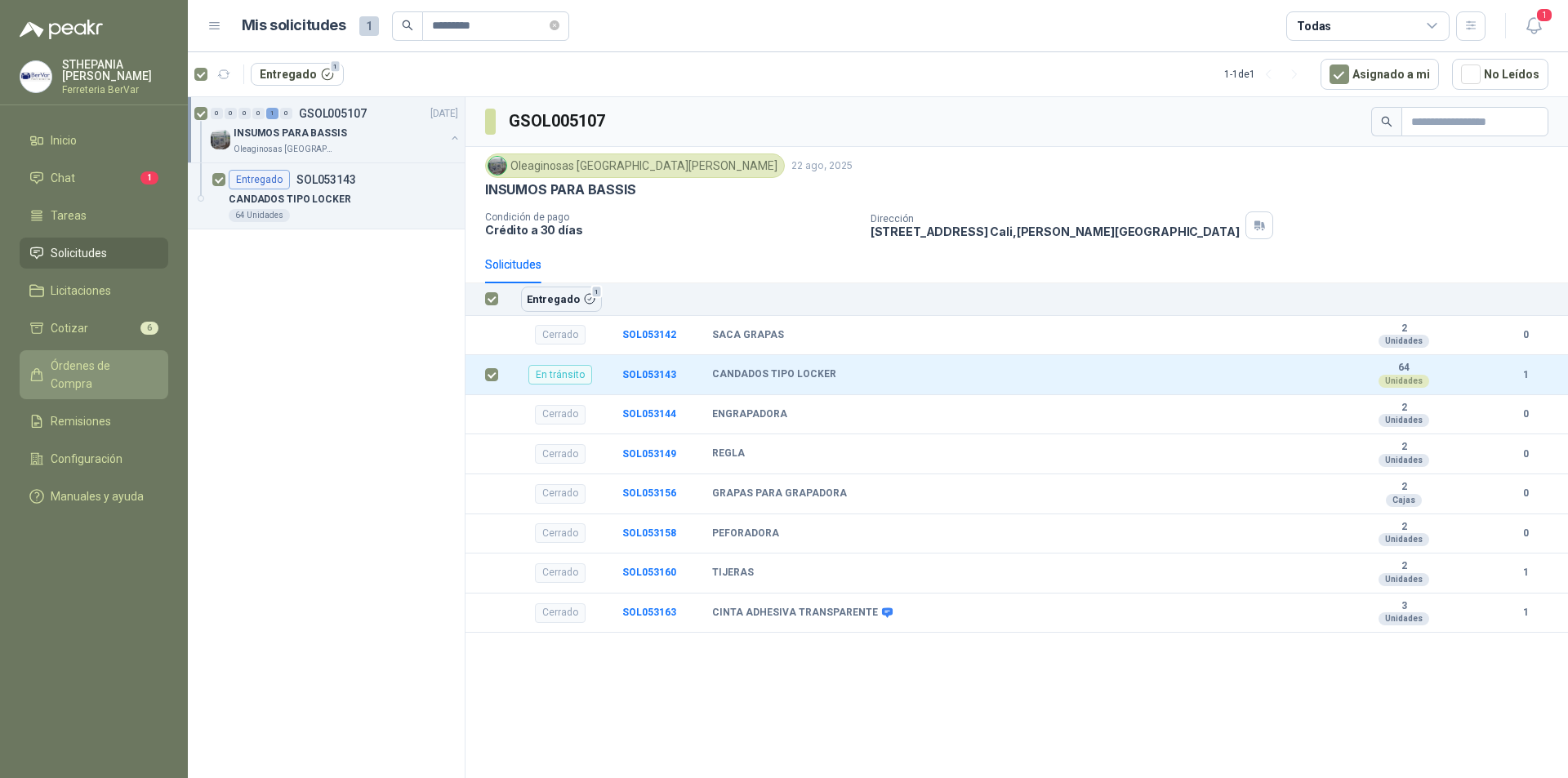
click at [74, 361] on span "Órdenes de Compra" at bounding box center [101, 374] width 102 height 36
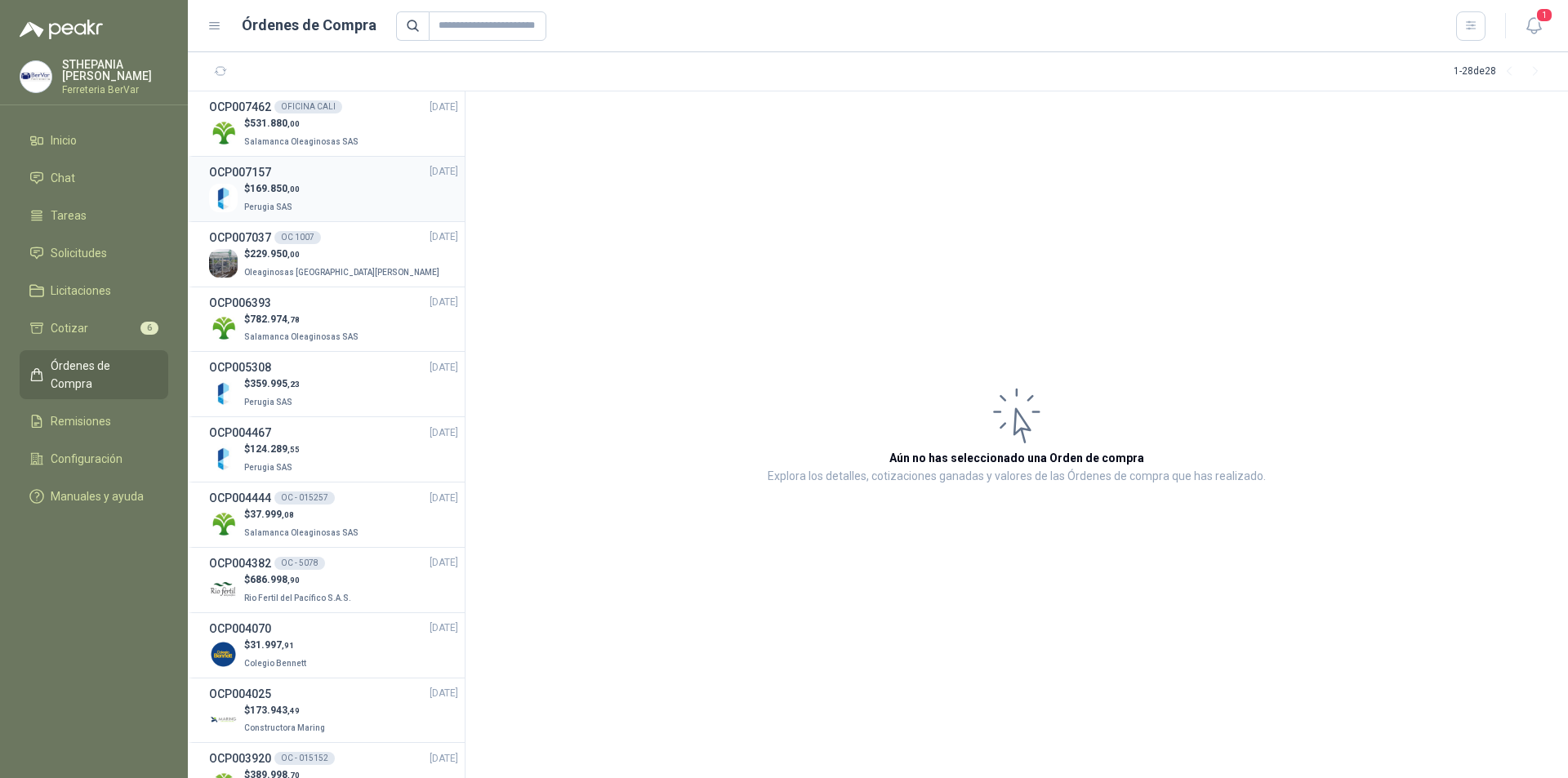
click at [372, 204] on div "$ 169.850 ,00 Perugia SAS" at bounding box center [333, 198] width 249 height 33
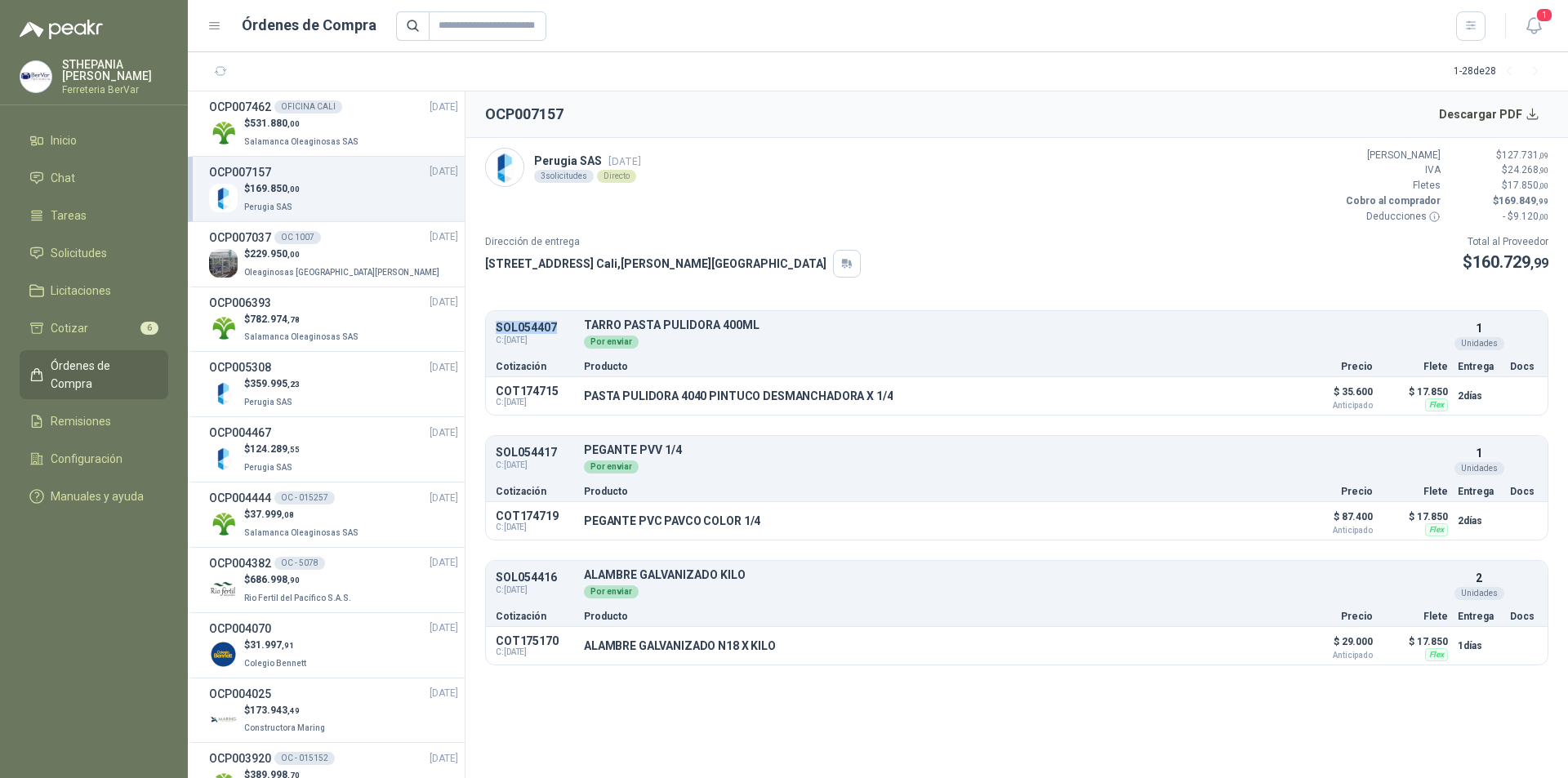
drag, startPoint x: 499, startPoint y: 326, endPoint x: 555, endPoint y: 329, distance: 56.1
click at [555, 329] on p "SOL054407" at bounding box center [535, 328] width 78 height 12
copy p "SOL054407"
click at [91, 245] on span "Solicitudes" at bounding box center [79, 253] width 57 height 18
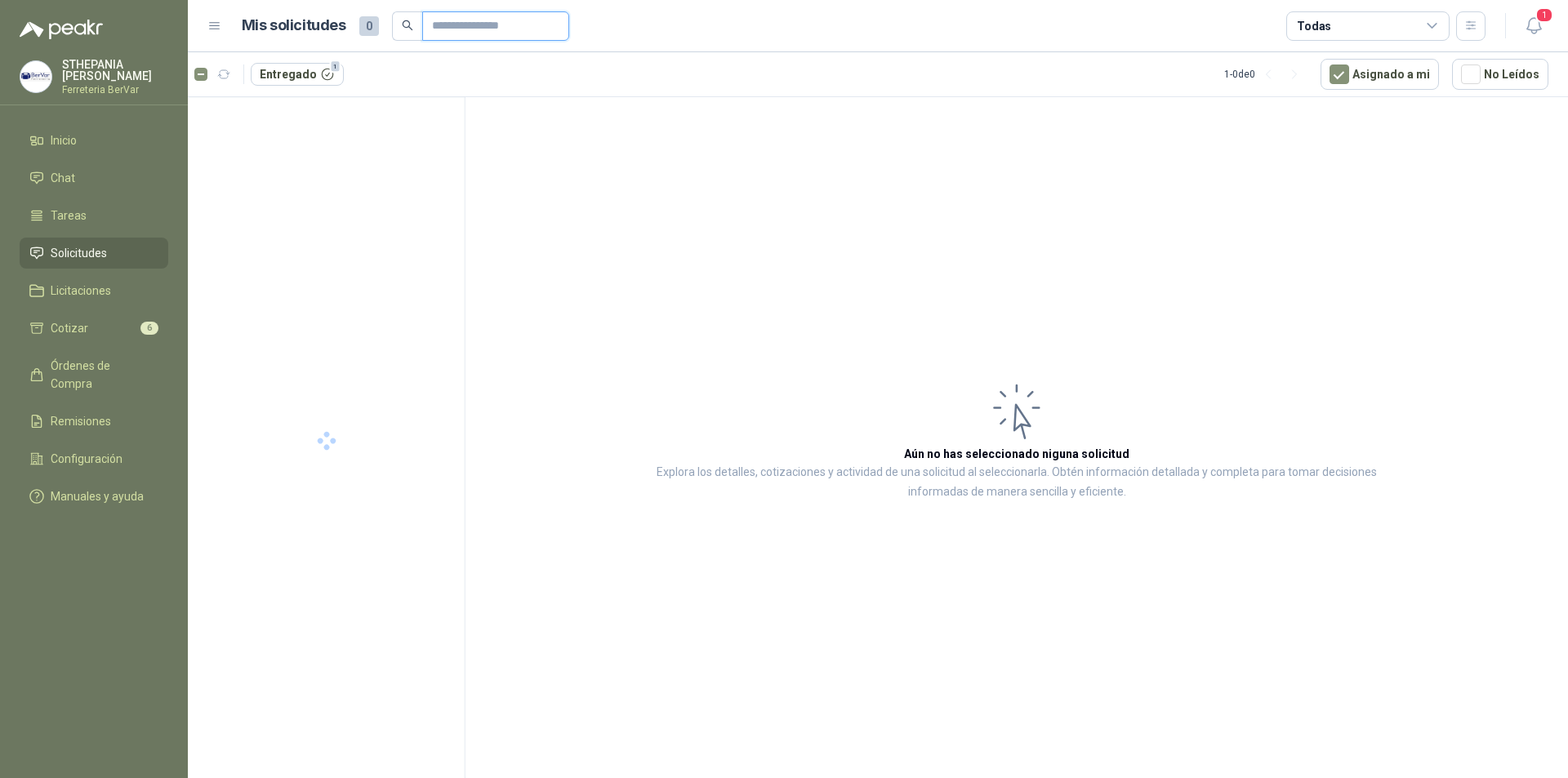
click at [501, 21] on input "text" at bounding box center [488, 26] width 114 height 27
paste input "*********"
type input "*********"
click at [342, 126] on div "CA, [GEOGRAPHIC_DATA] SEPTIEMBRE" at bounding box center [339, 133] width 211 height 20
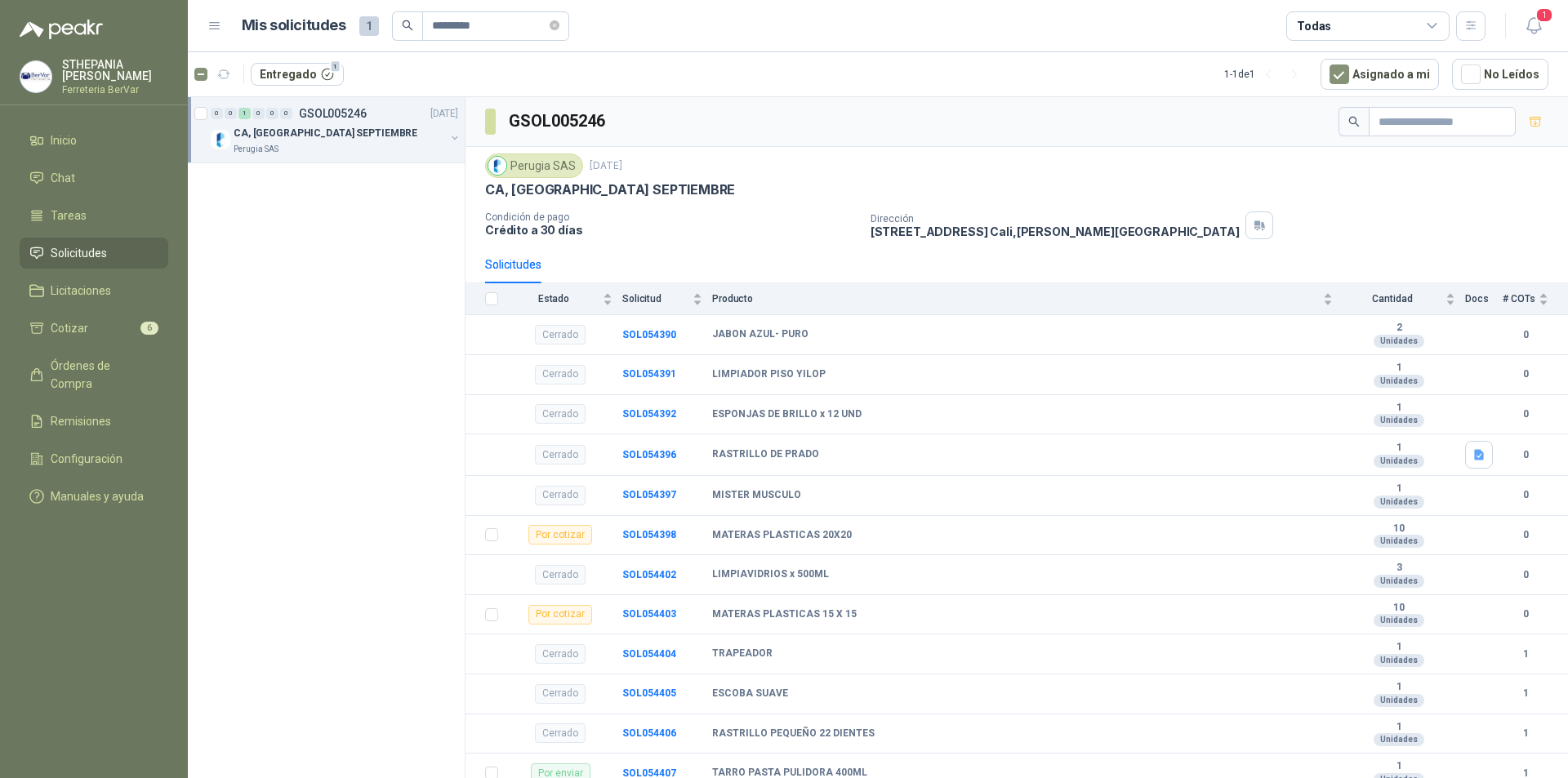
click at [200, 106] on div at bounding box center [203, 130] width 17 height 52
click at [384, 68] on button "Entregado 2" at bounding box center [398, 74] width 93 height 22
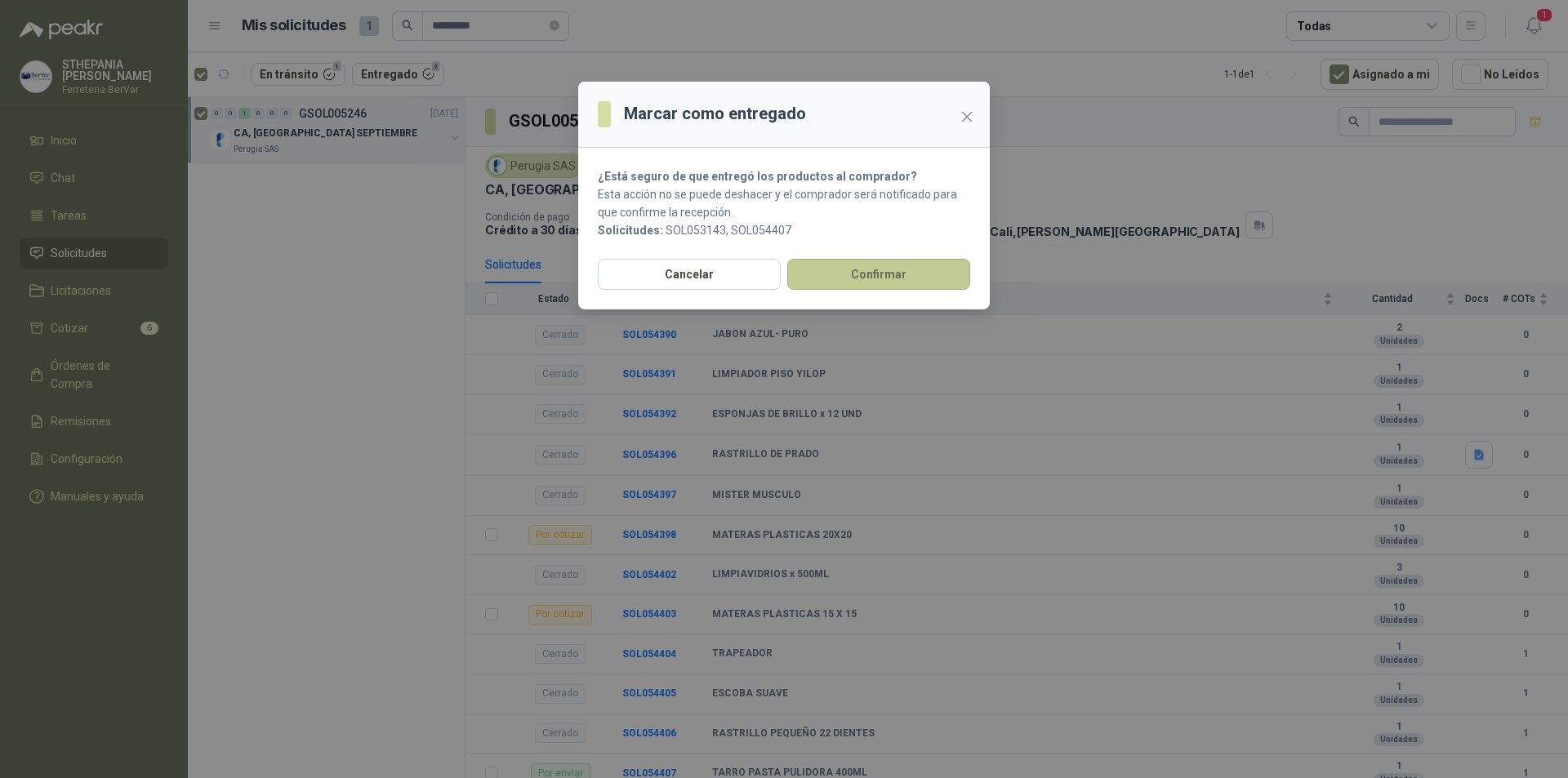
click at [912, 271] on button "Confirmar" at bounding box center [878, 274] width 183 height 31
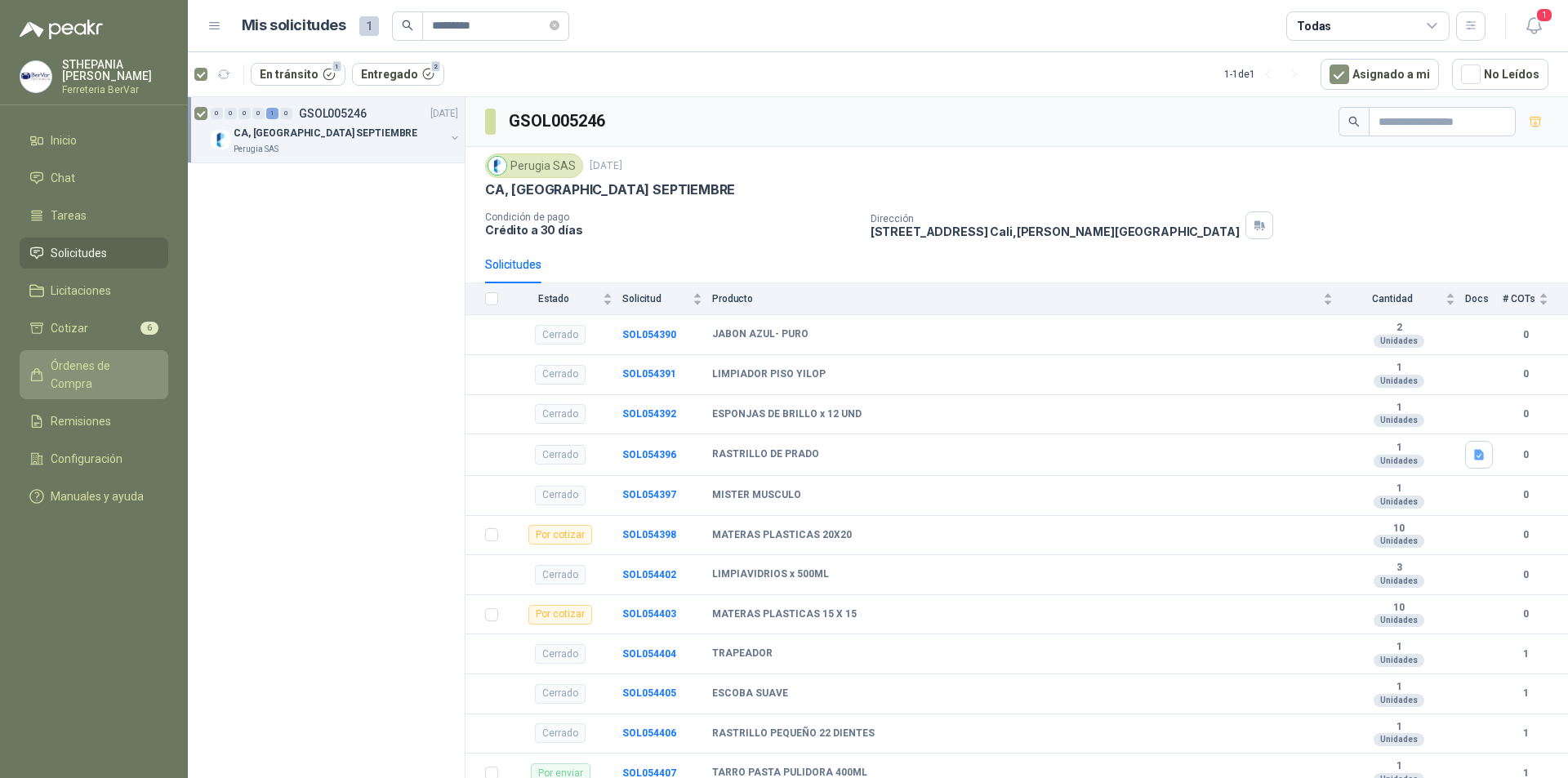
click at [88, 374] on span "Órdenes de Compra" at bounding box center [101, 374] width 102 height 36
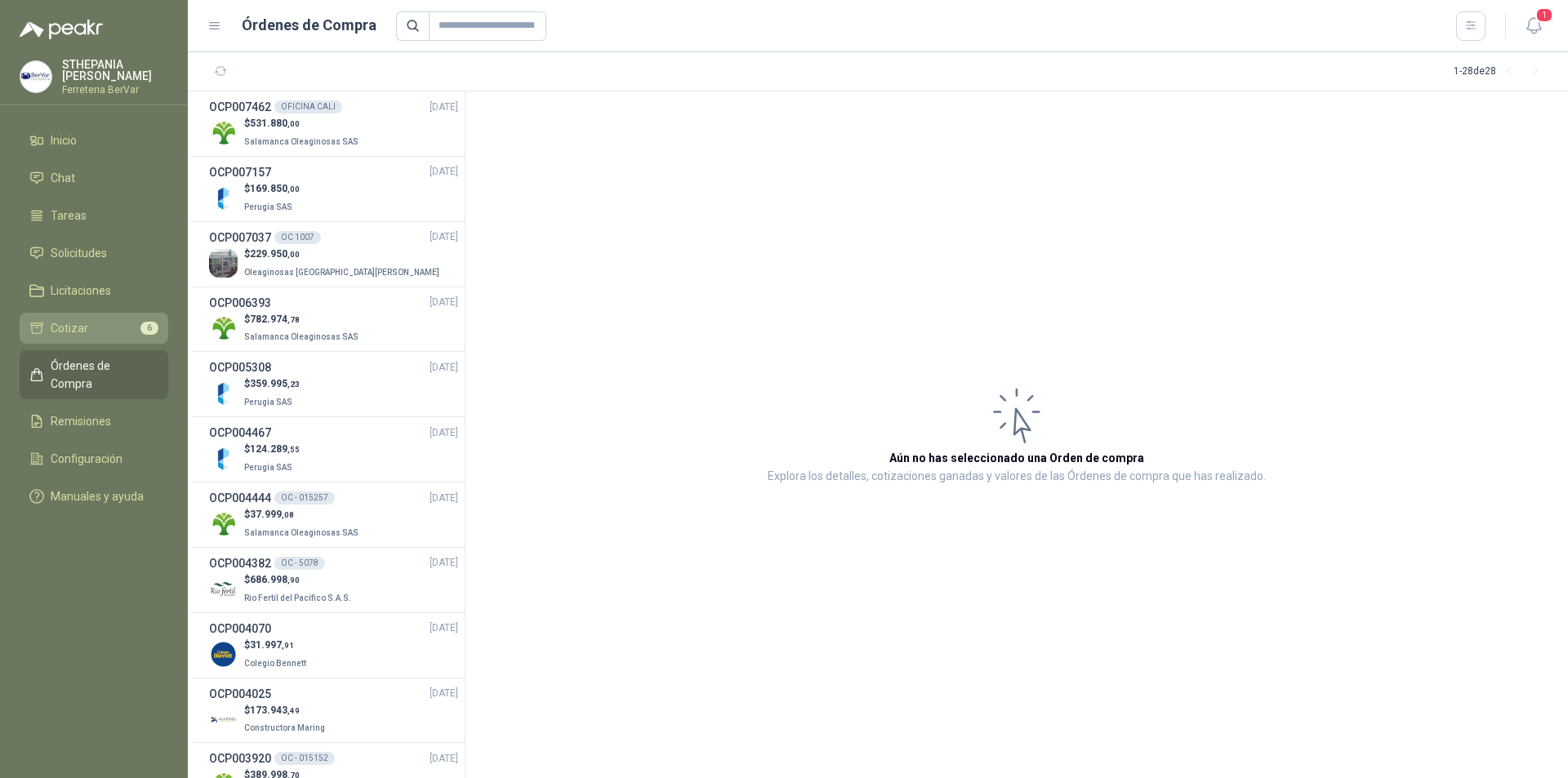
click at [85, 329] on span "Cotizar" at bounding box center [69, 329] width 37 height 18
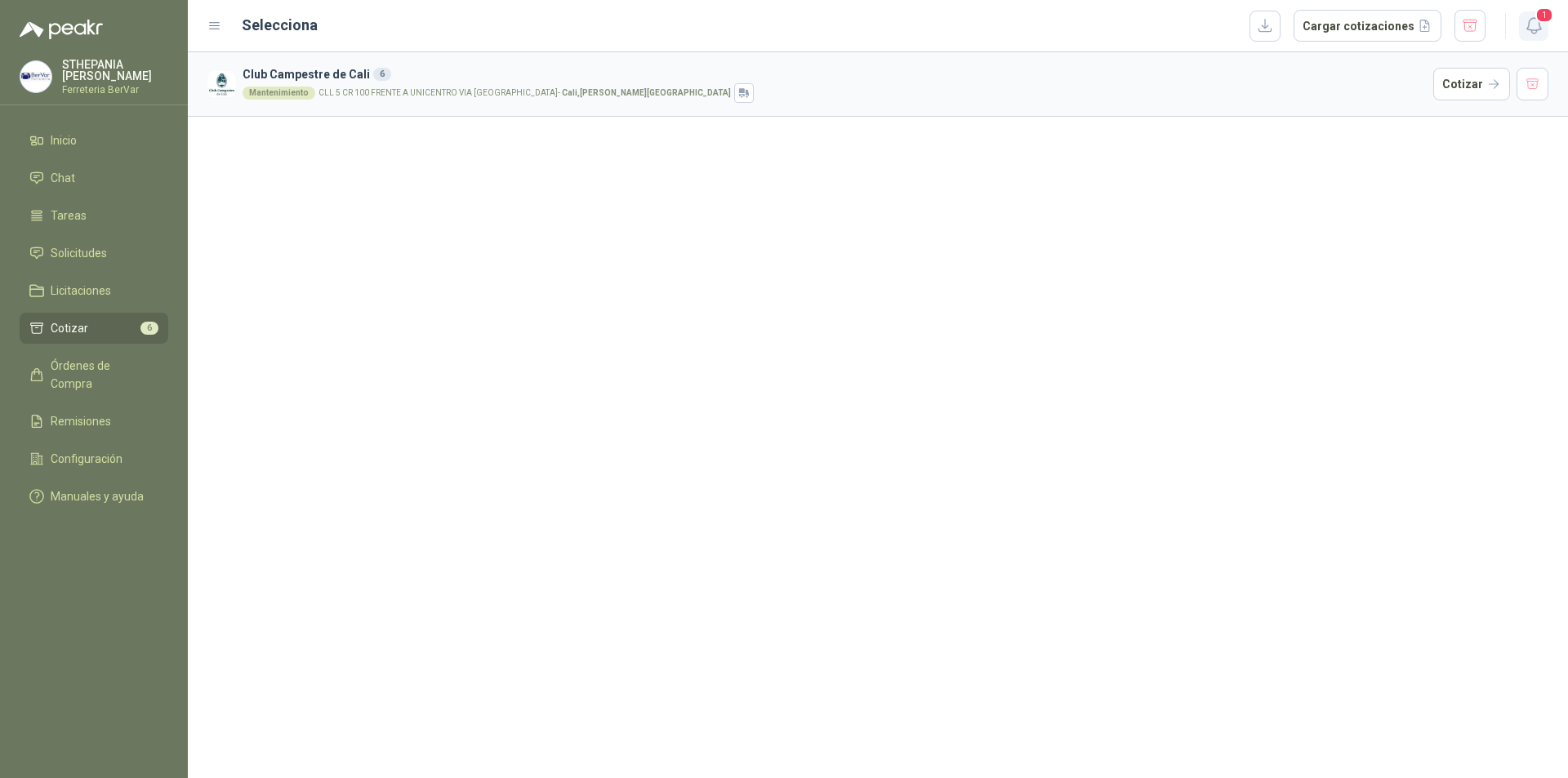
click at [1519, 28] on button "1" at bounding box center [1533, 26] width 29 height 29
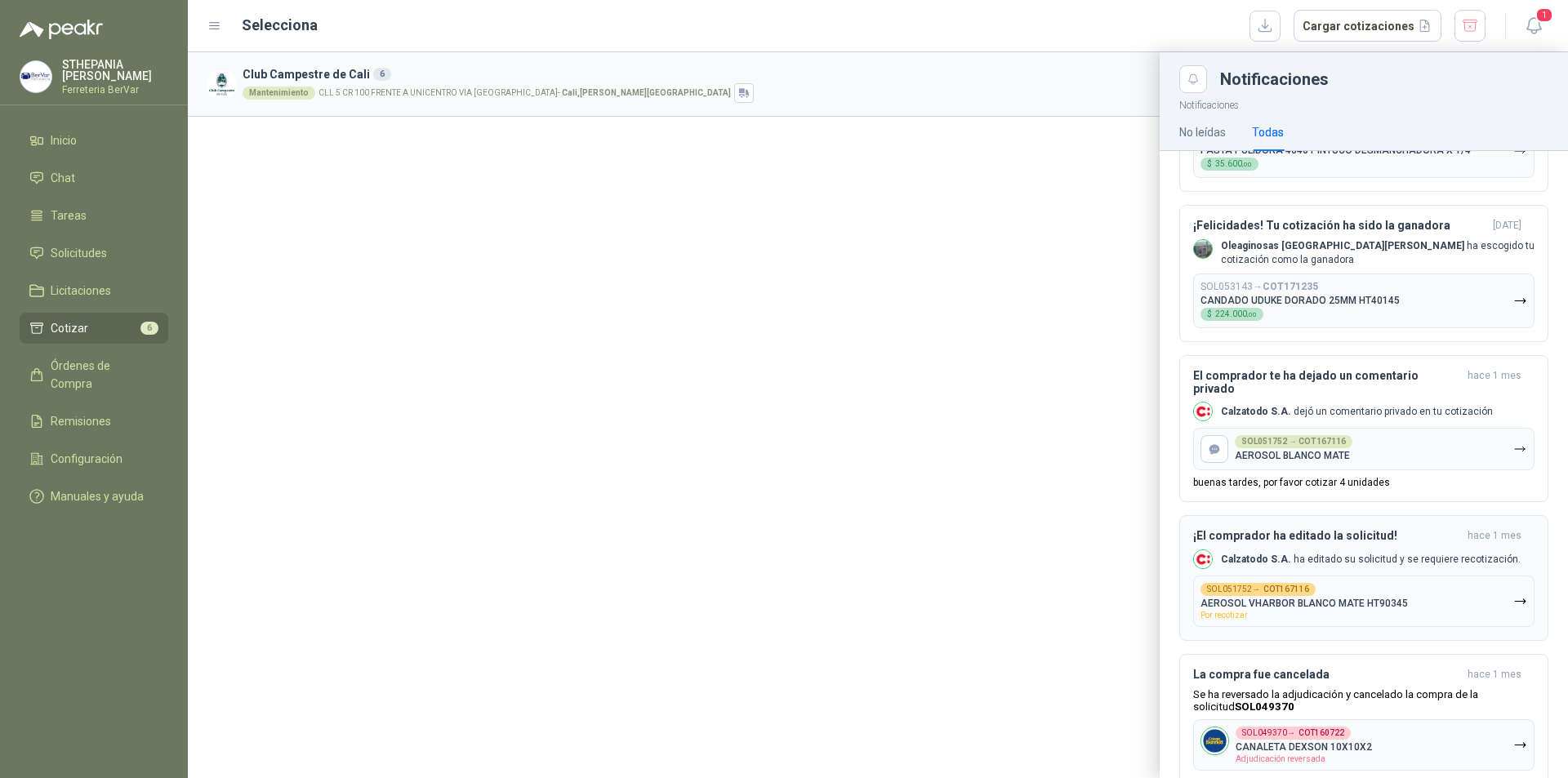
scroll to position [1292, 0]
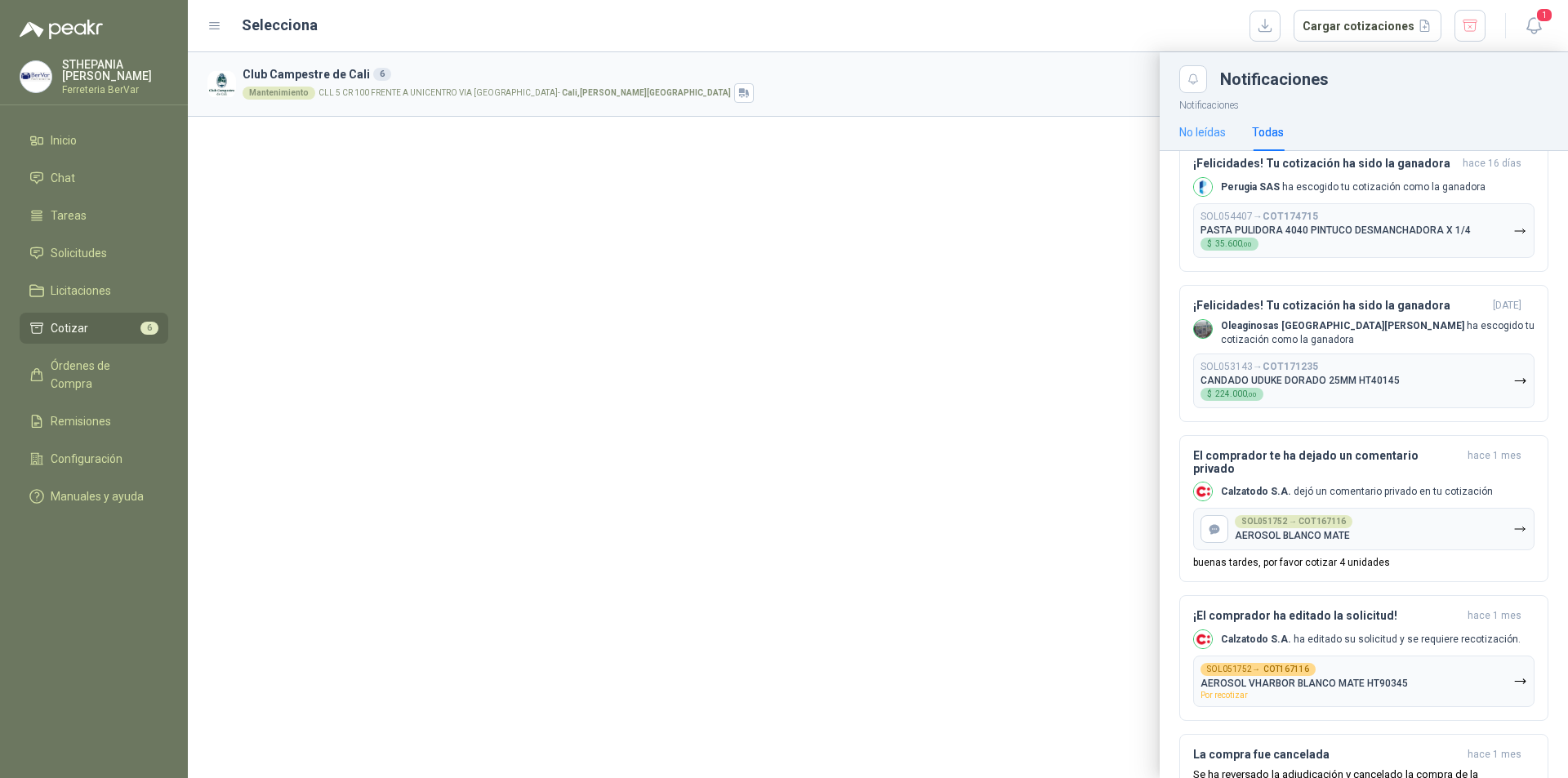
click at [1208, 141] on div "No leídas" at bounding box center [1202, 131] width 47 height 37
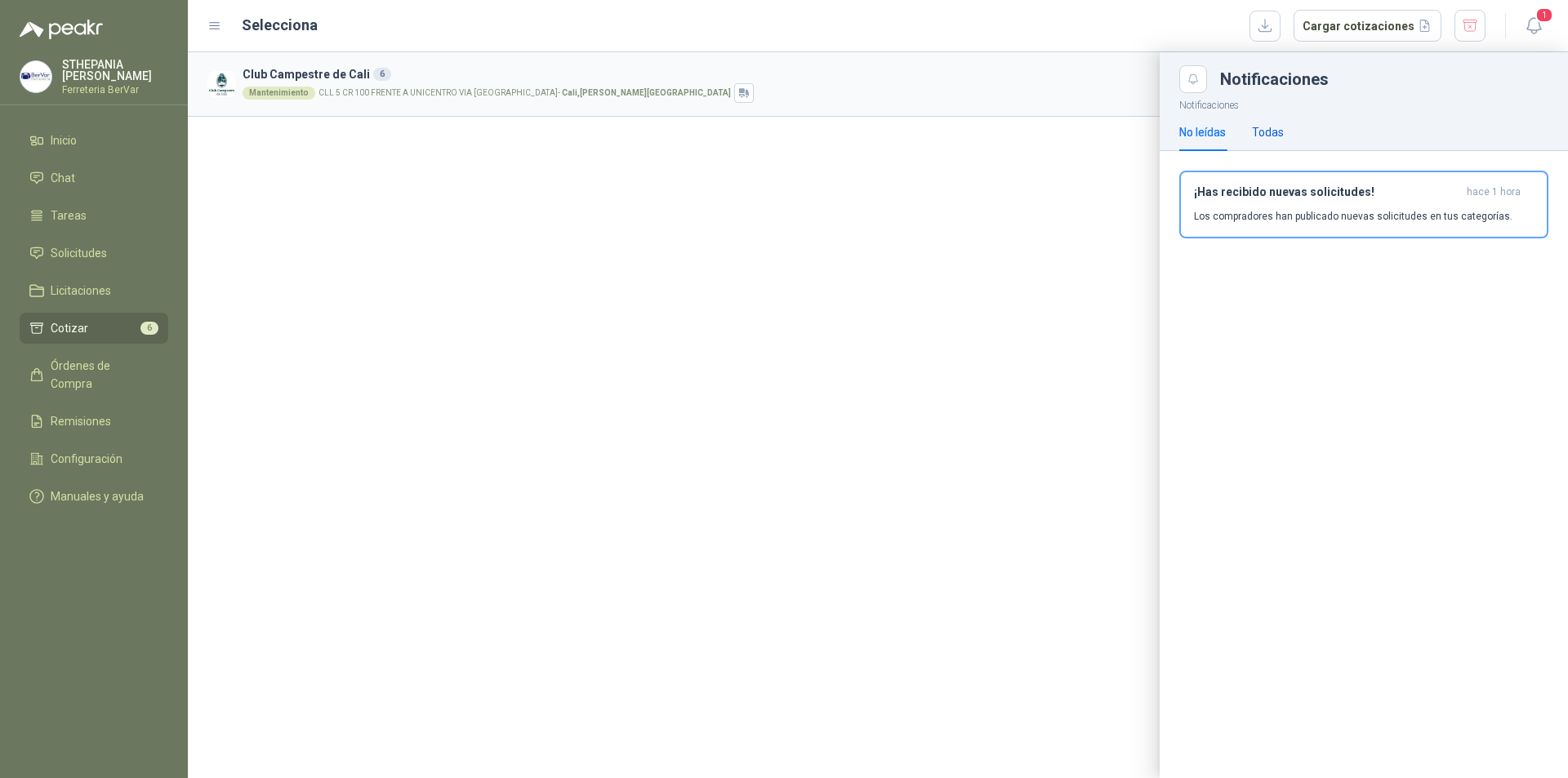
click at [1262, 139] on div "Todas" at bounding box center [1268, 132] width 32 height 18
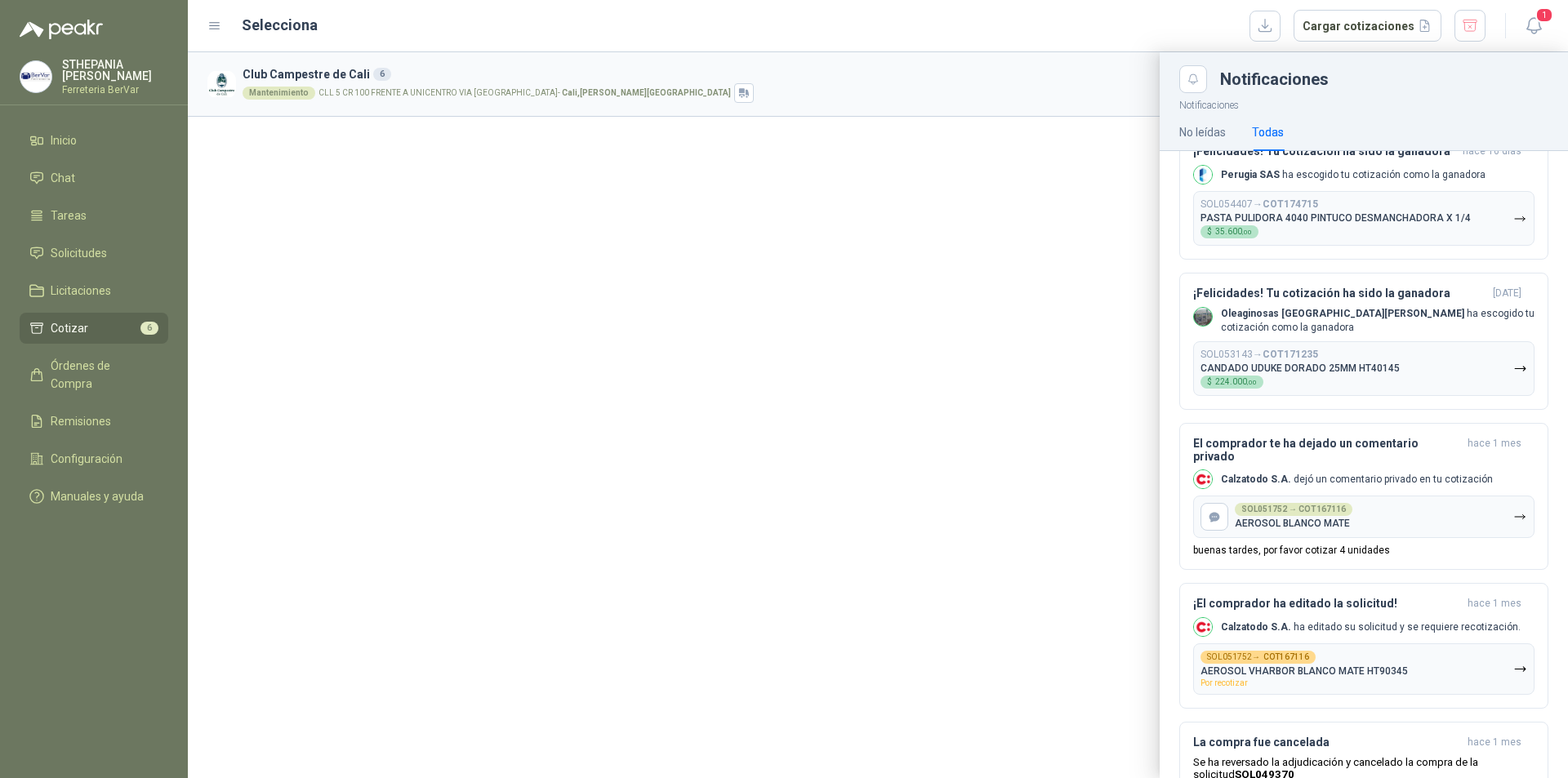
scroll to position [1307, 0]
click at [1537, 35] on icon "button" at bounding box center [1534, 26] width 21 height 21
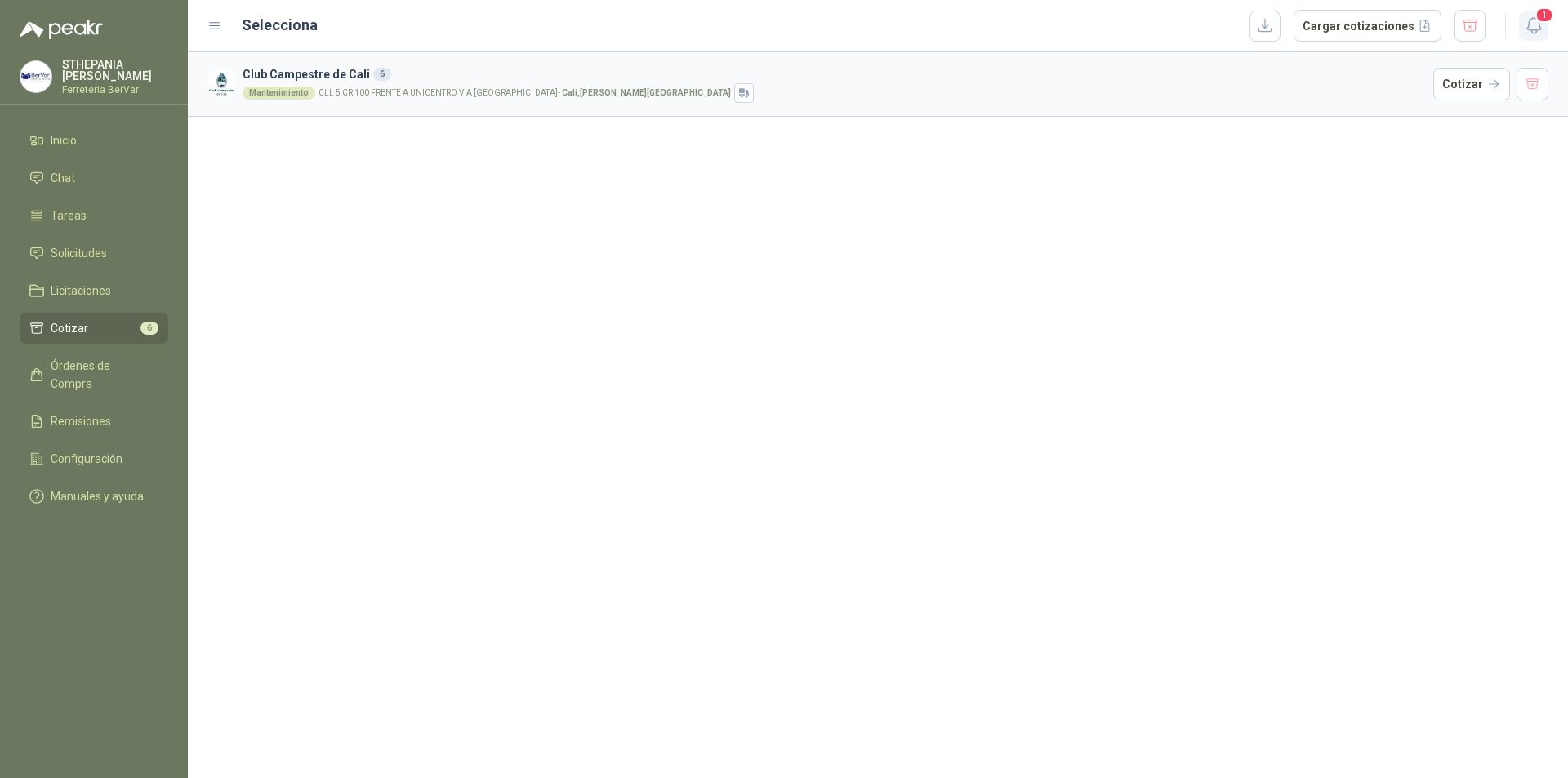
click at [1537, 35] on icon "button" at bounding box center [1534, 26] width 21 height 21
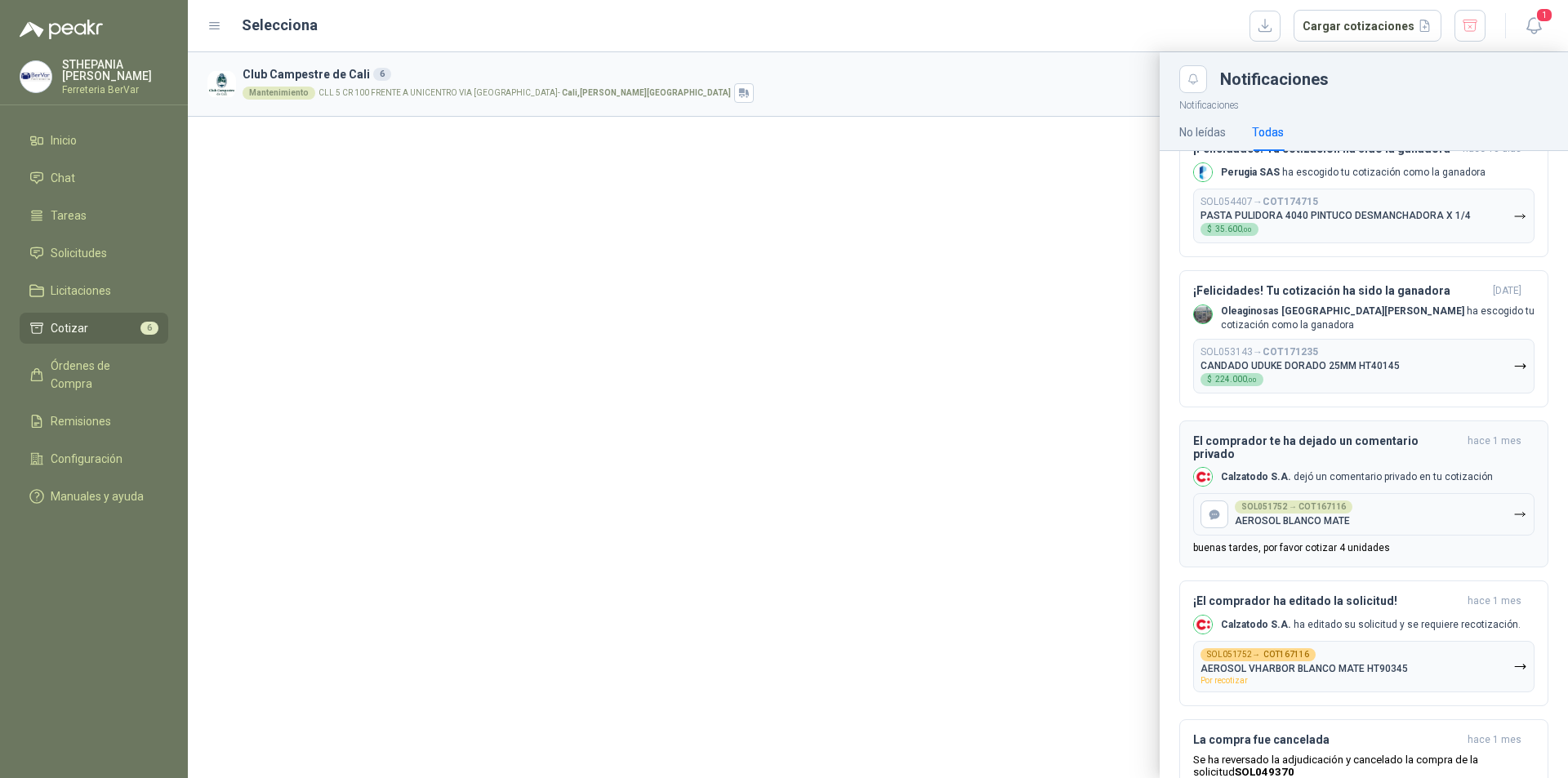
scroll to position [1537, 0]
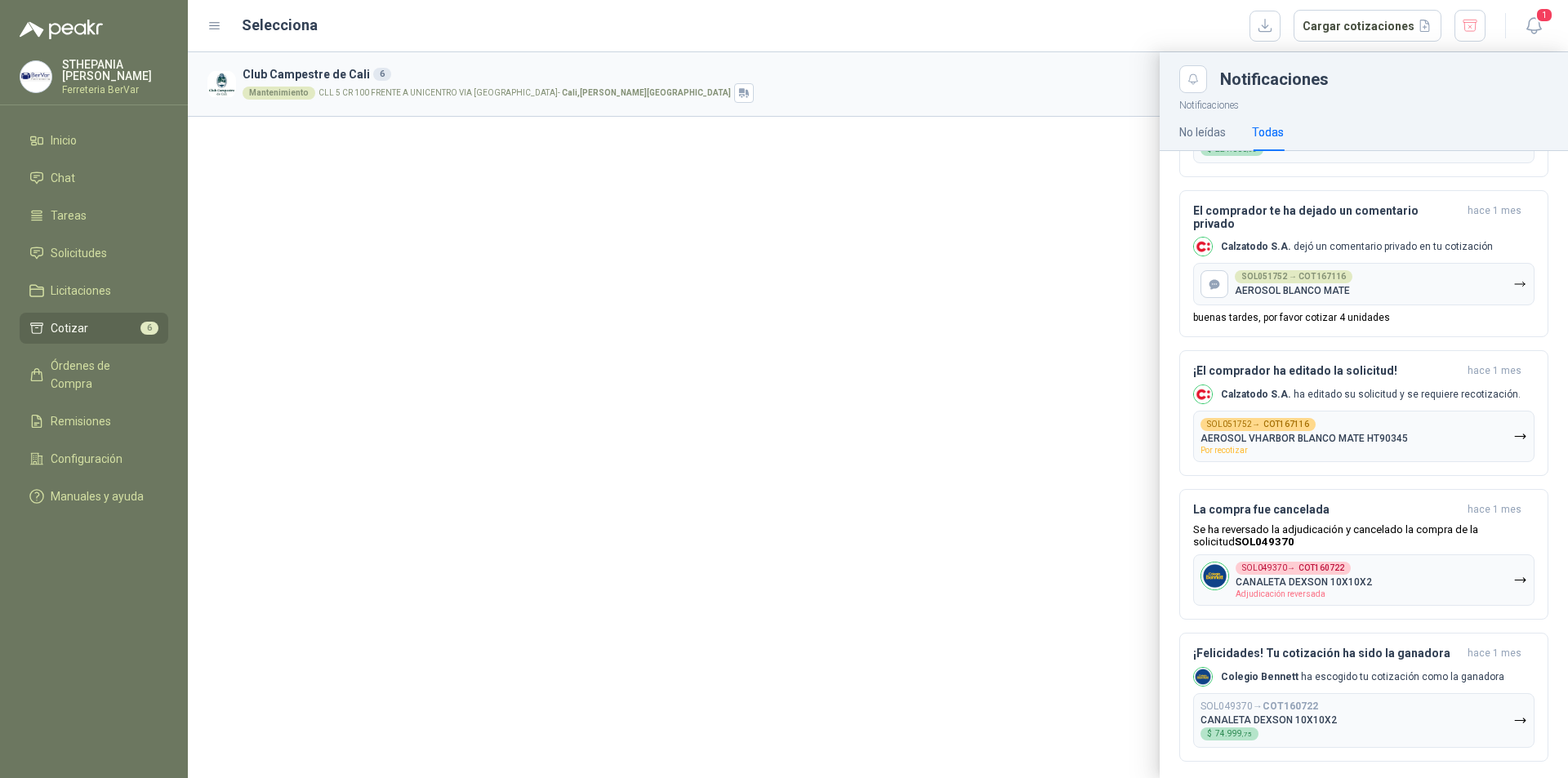
click at [748, 541] on div at bounding box center [878, 415] width 1380 height 726
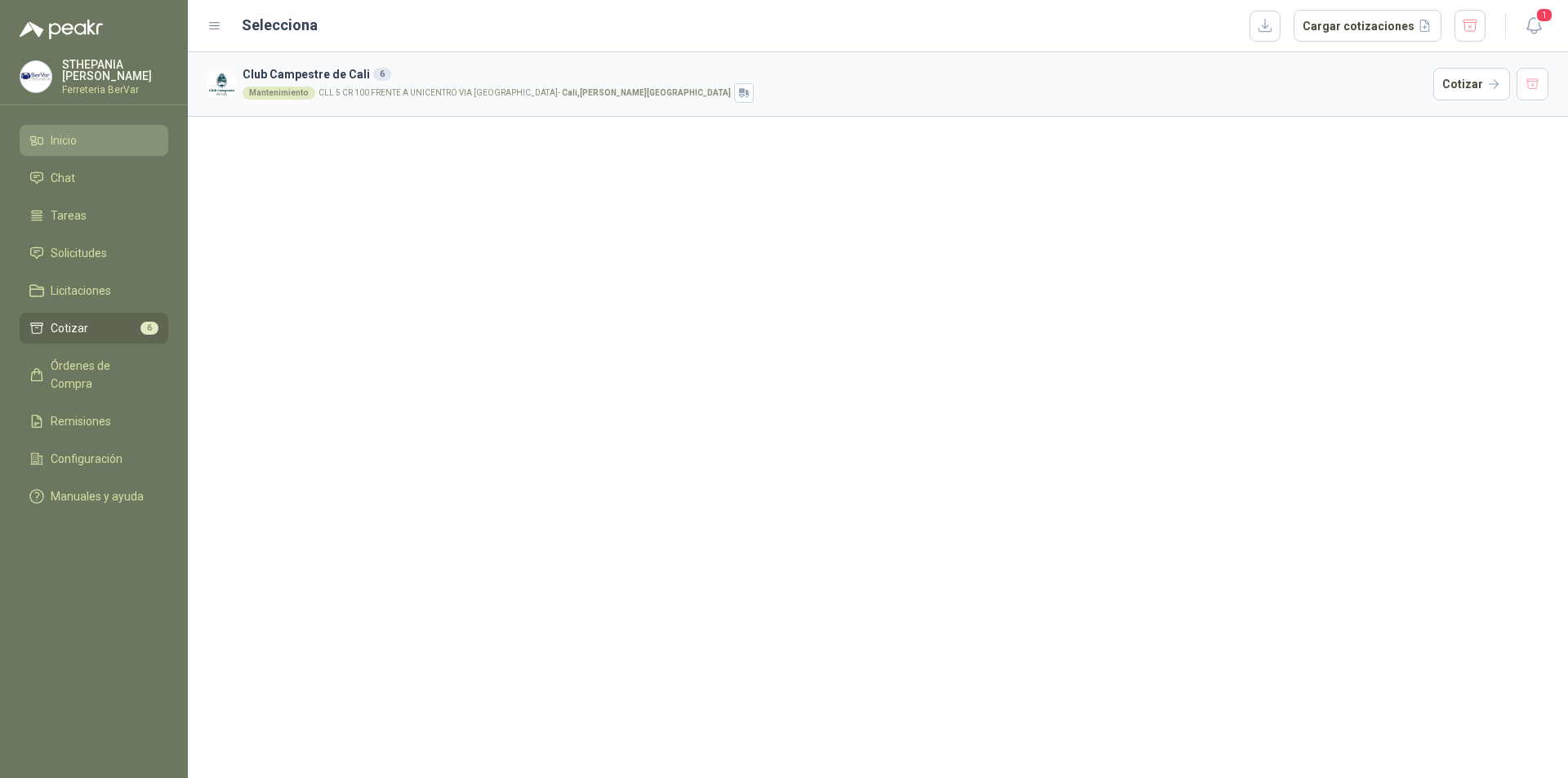
click at [115, 147] on li "Inicio" at bounding box center [93, 141] width 129 height 18
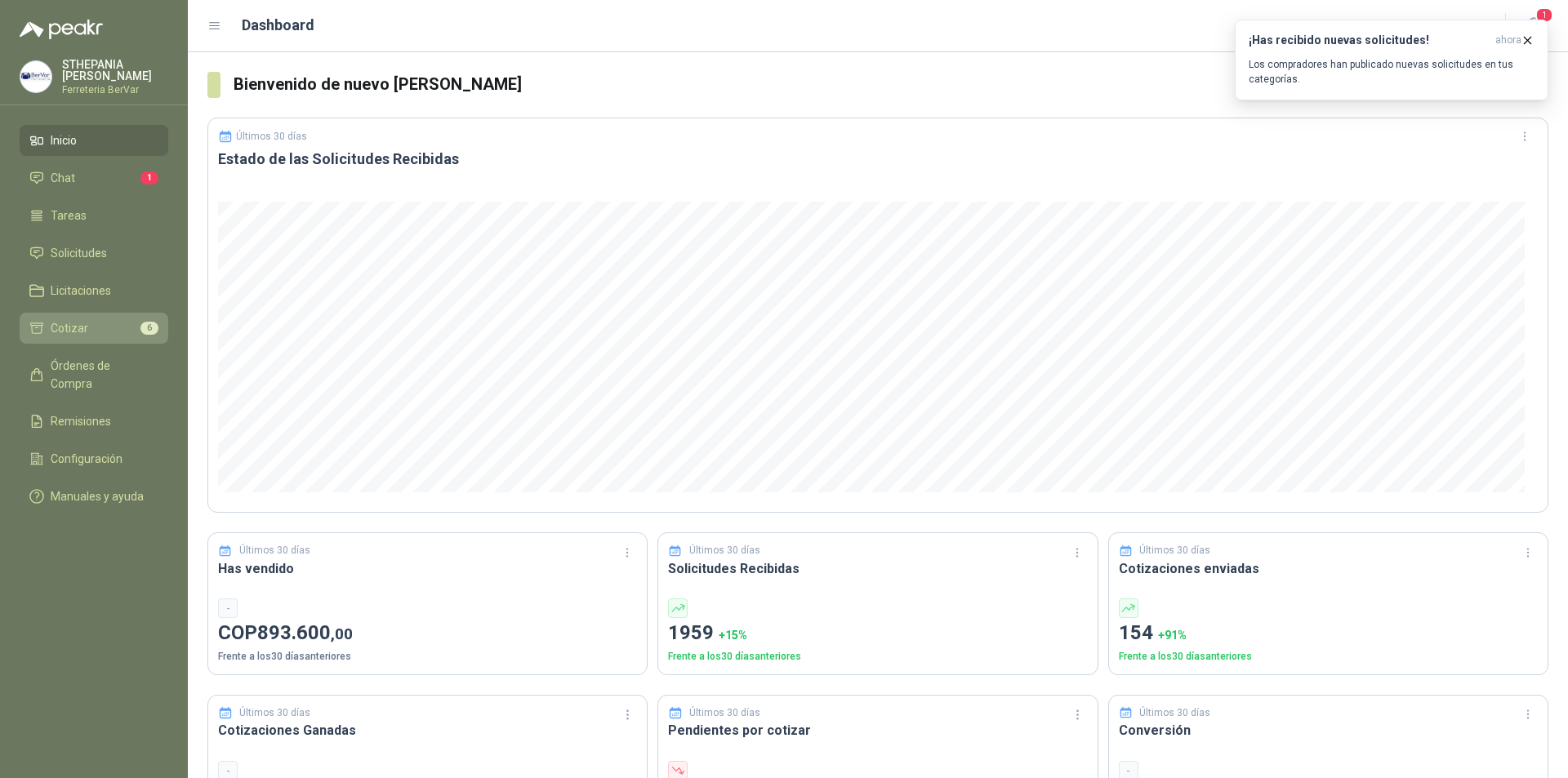
click at [71, 334] on span "Cotizar" at bounding box center [69, 329] width 37 height 18
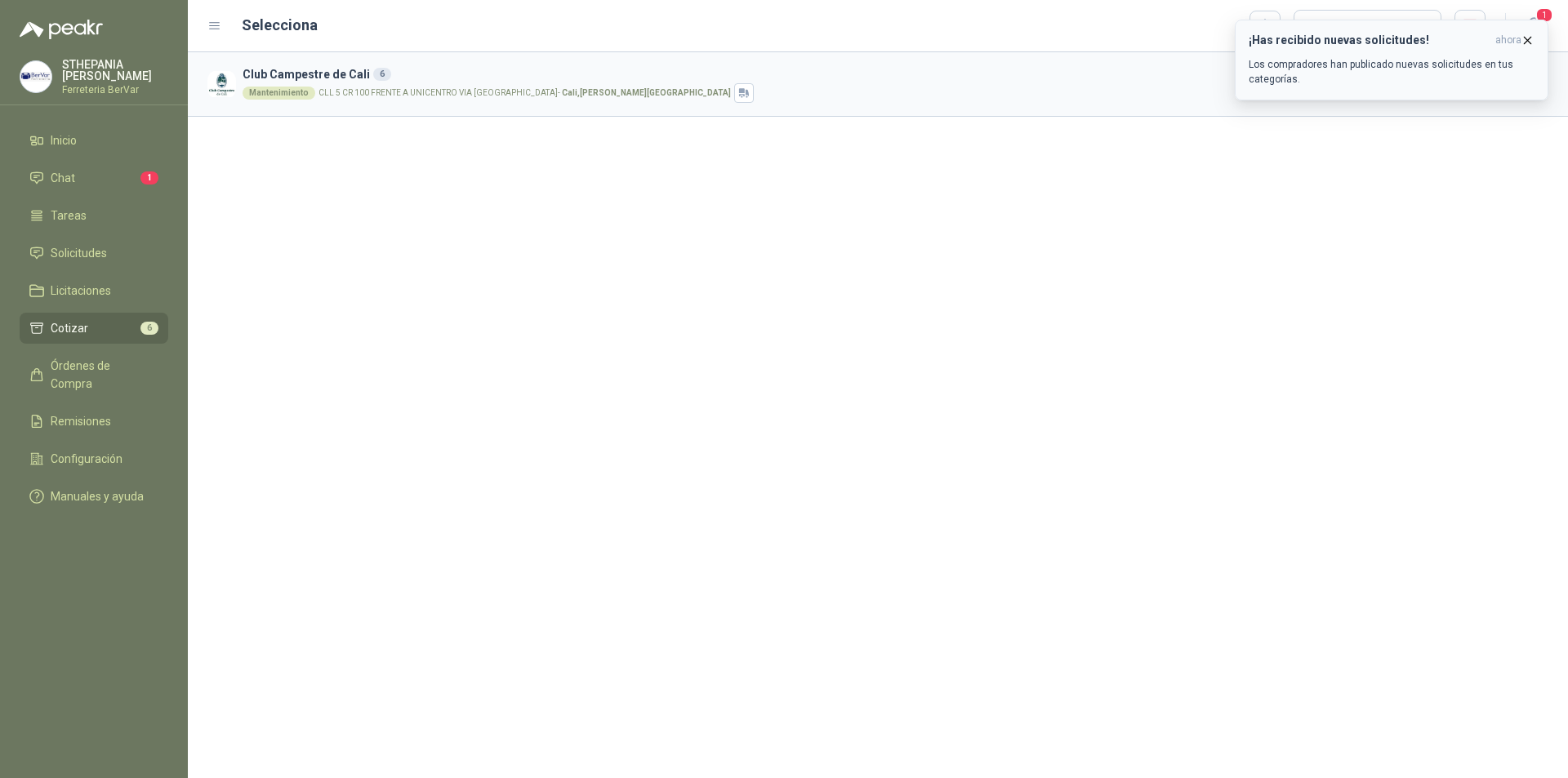
click at [1523, 36] on icon "button" at bounding box center [1527, 40] width 14 height 14
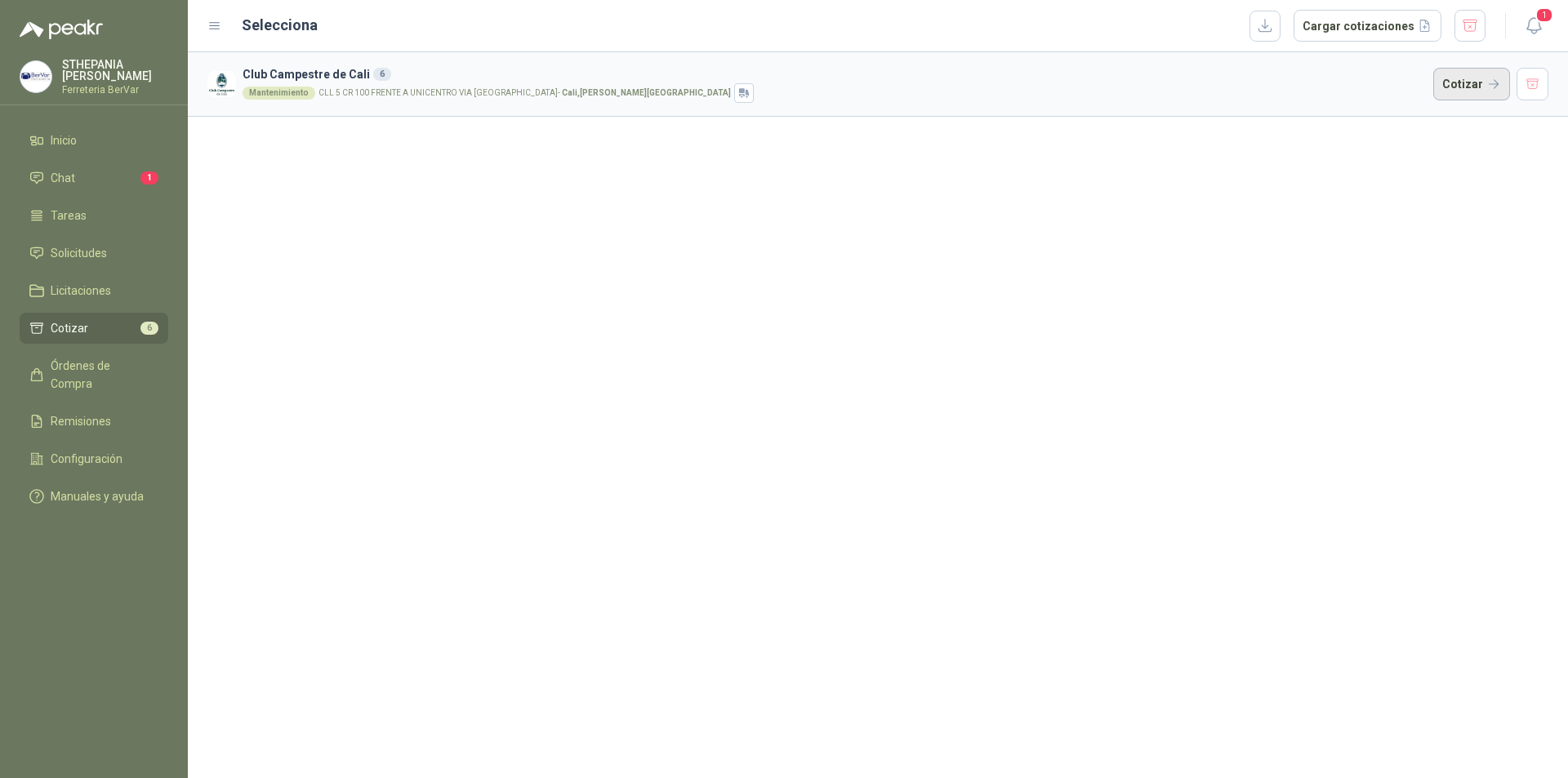
click at [1486, 84] on button "Cotizar" at bounding box center [1472, 83] width 77 height 32
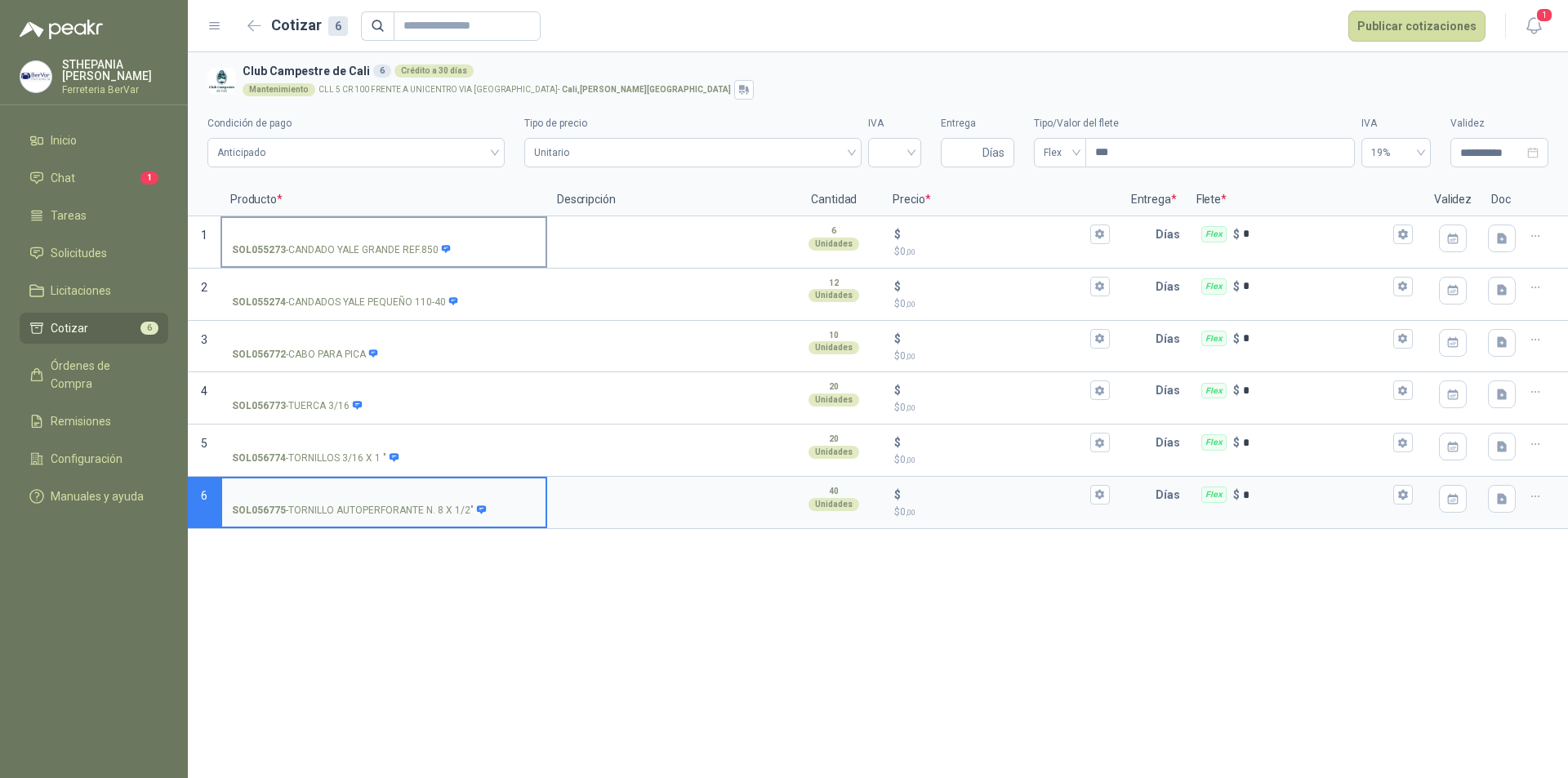
click at [443, 237] on input "SOL055273 - CANDADO [GEOGRAPHIC_DATA] REF.850" at bounding box center [383, 235] width 304 height 12
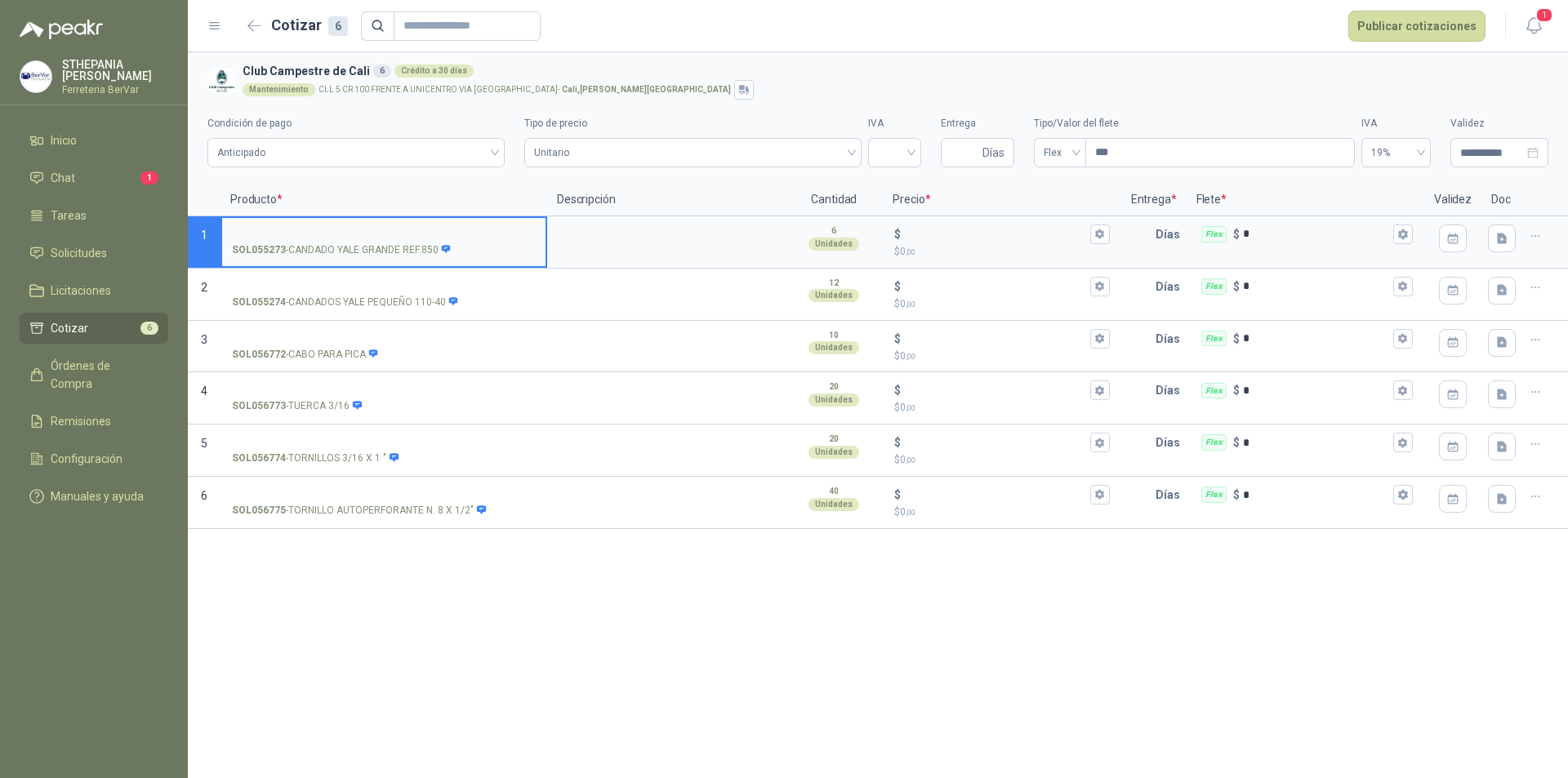
click at [249, 229] on input "SOL055273 - CANDADO [GEOGRAPHIC_DATA] REF.850" at bounding box center [383, 235] width 304 height 12
click at [548, 378] on div at bounding box center [666, 399] width 238 height 52
click at [932, 244] on p "$ 0 ,00" at bounding box center [1002, 251] width 215 height 16
click at [932, 240] on input "$ $ 0 ,00" at bounding box center [995, 234] width 182 height 12
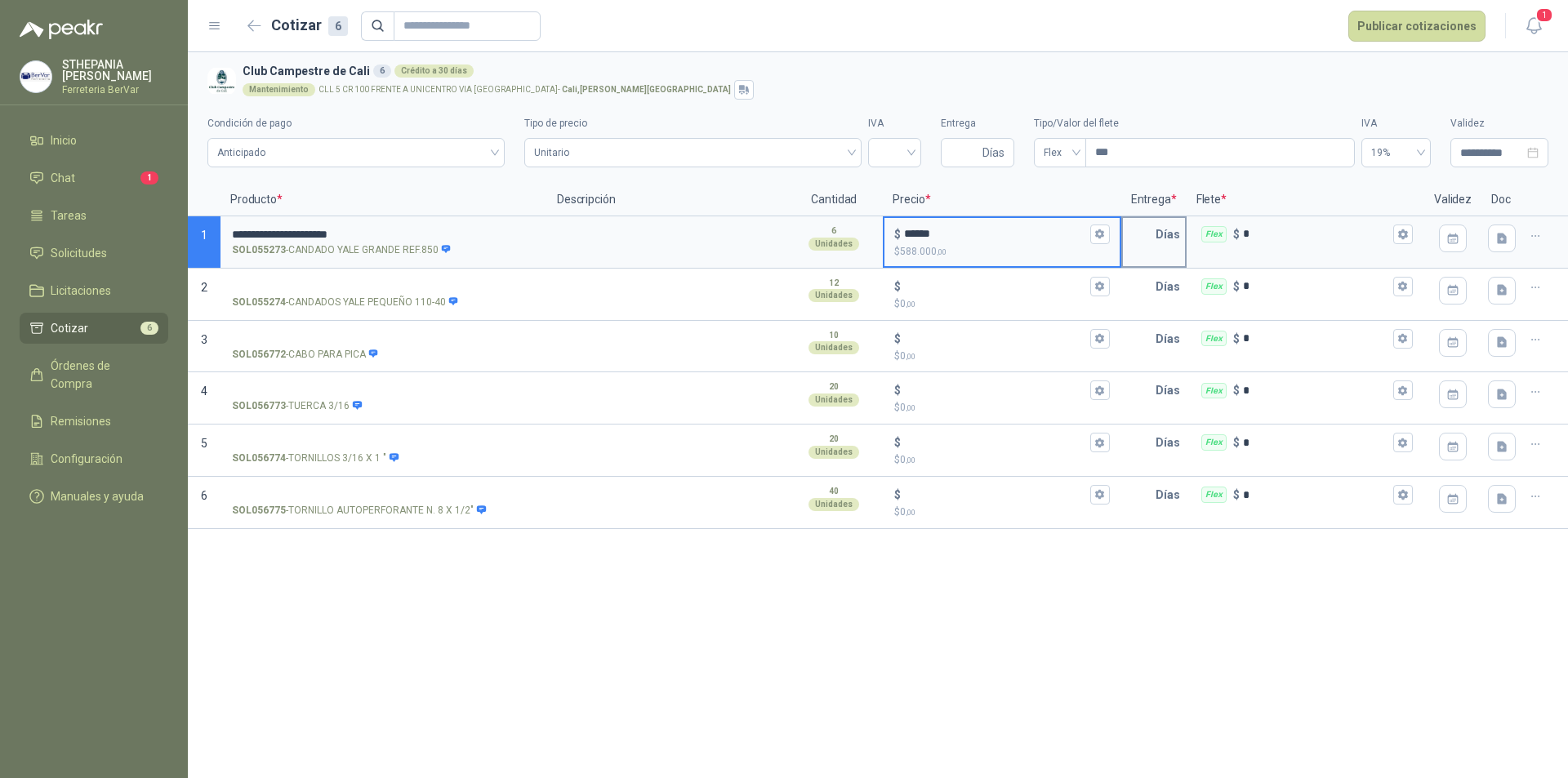
type input "******"
click at [1165, 240] on p "Días" at bounding box center [1170, 234] width 31 height 32
click at [1160, 240] on p "Días" at bounding box center [1170, 234] width 31 height 32
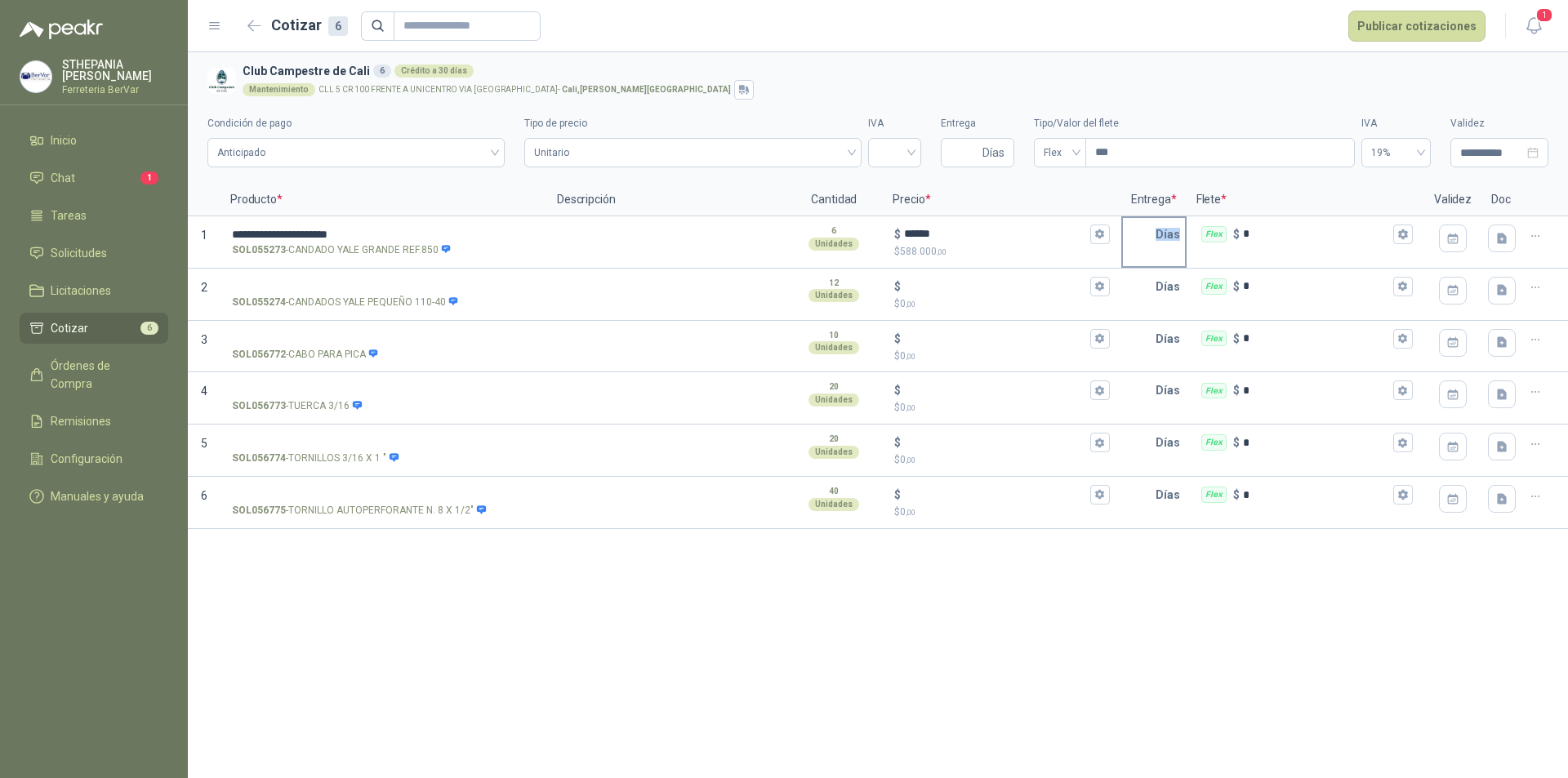
click at [1160, 240] on p "Días" at bounding box center [1170, 234] width 31 height 32
click at [960, 149] on input "Entrega" at bounding box center [965, 152] width 28 height 27
type input "*"
click at [1026, 257] on p "$ 588.000 ,00" at bounding box center [1002, 251] width 215 height 16
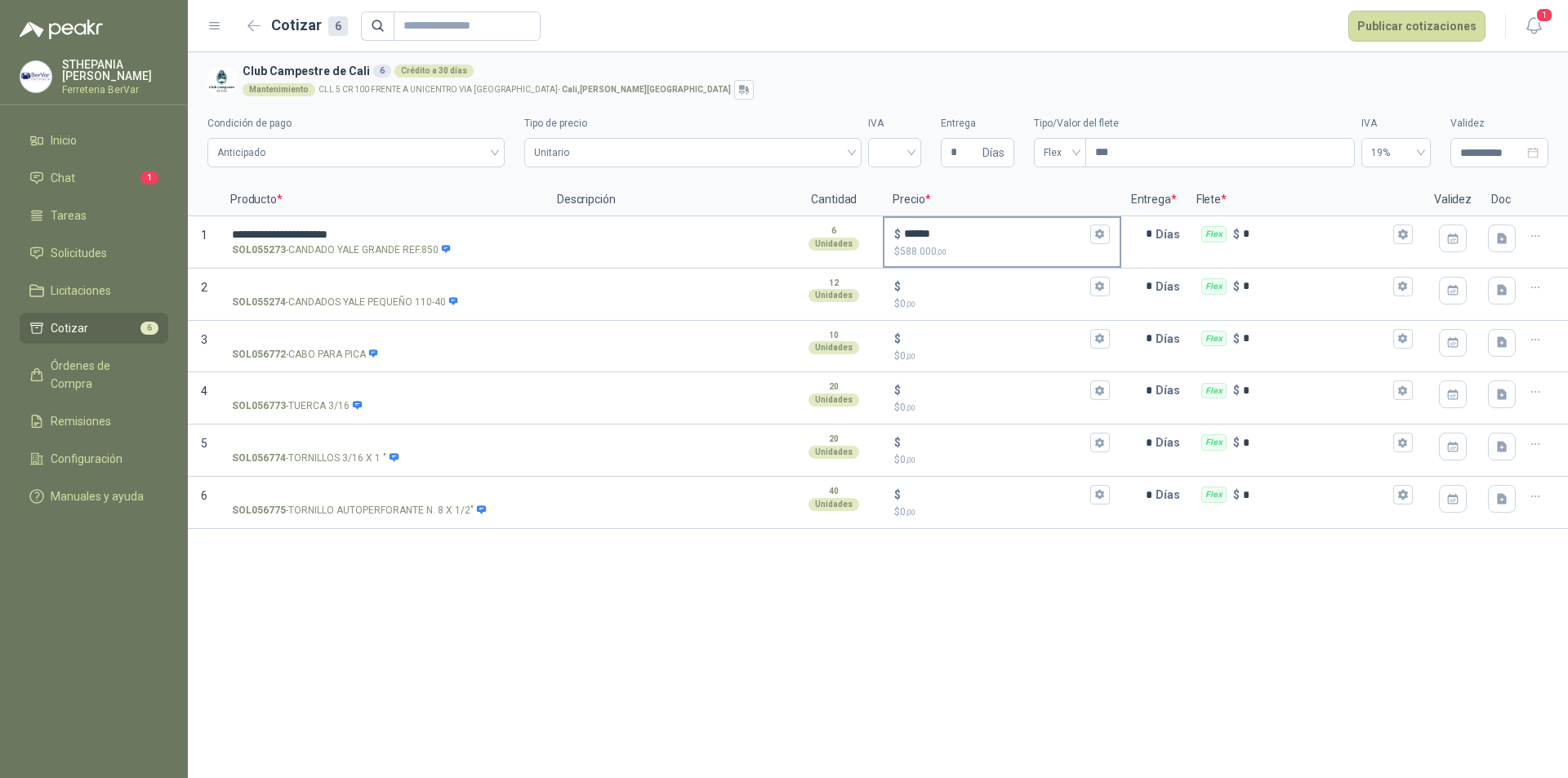
click at [1026, 240] on input "******" at bounding box center [995, 234] width 182 height 12
click at [1287, 328] on div "Flex $ *" at bounding box center [1305, 339] width 235 height 32
click at [1287, 332] on input "*" at bounding box center [1316, 338] width 147 height 12
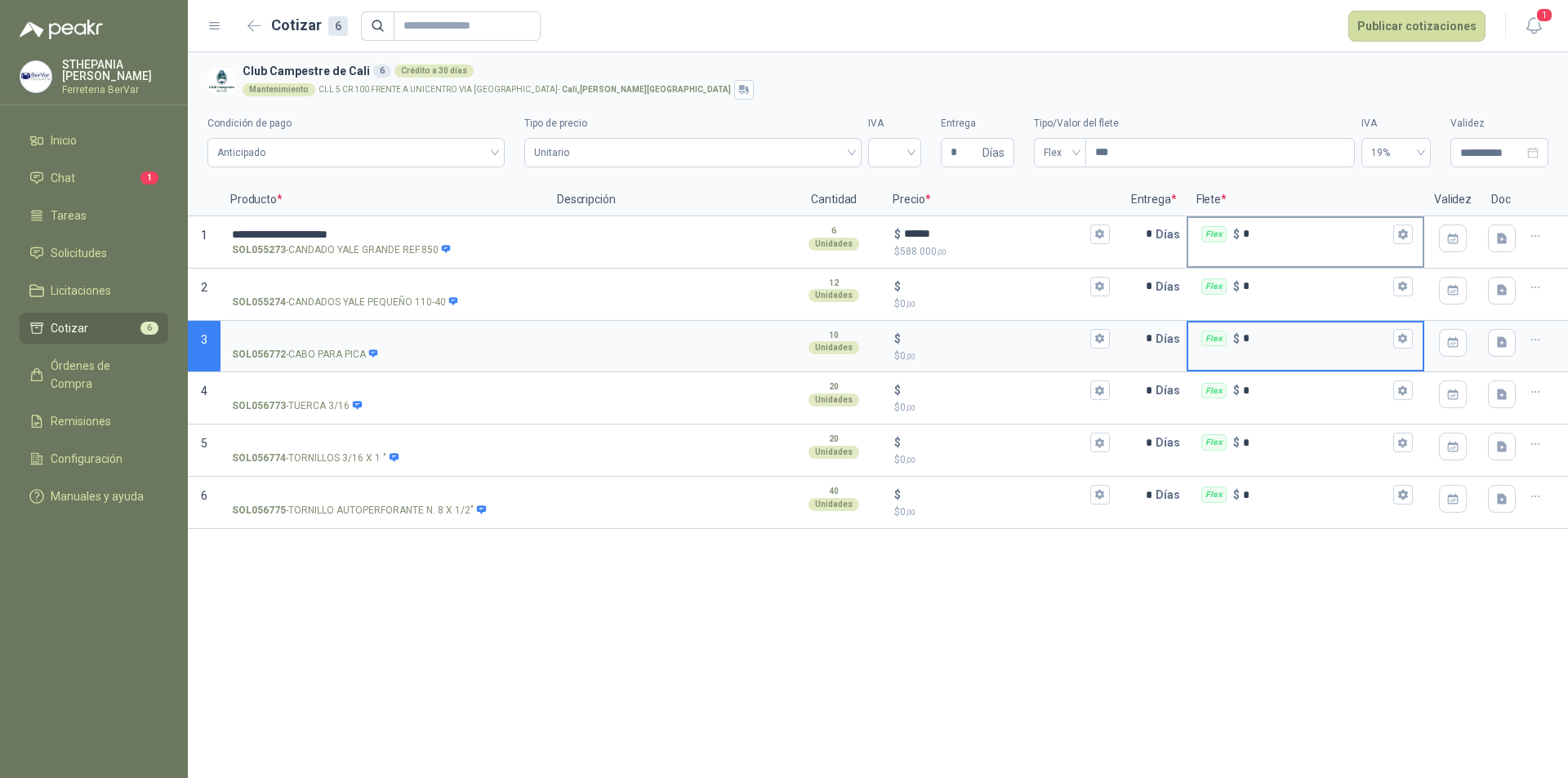
click at [1312, 250] on div "Flex $ *" at bounding box center [1305, 234] width 235 height 32
click at [1312, 240] on input "*" at bounding box center [1316, 234] width 147 height 12
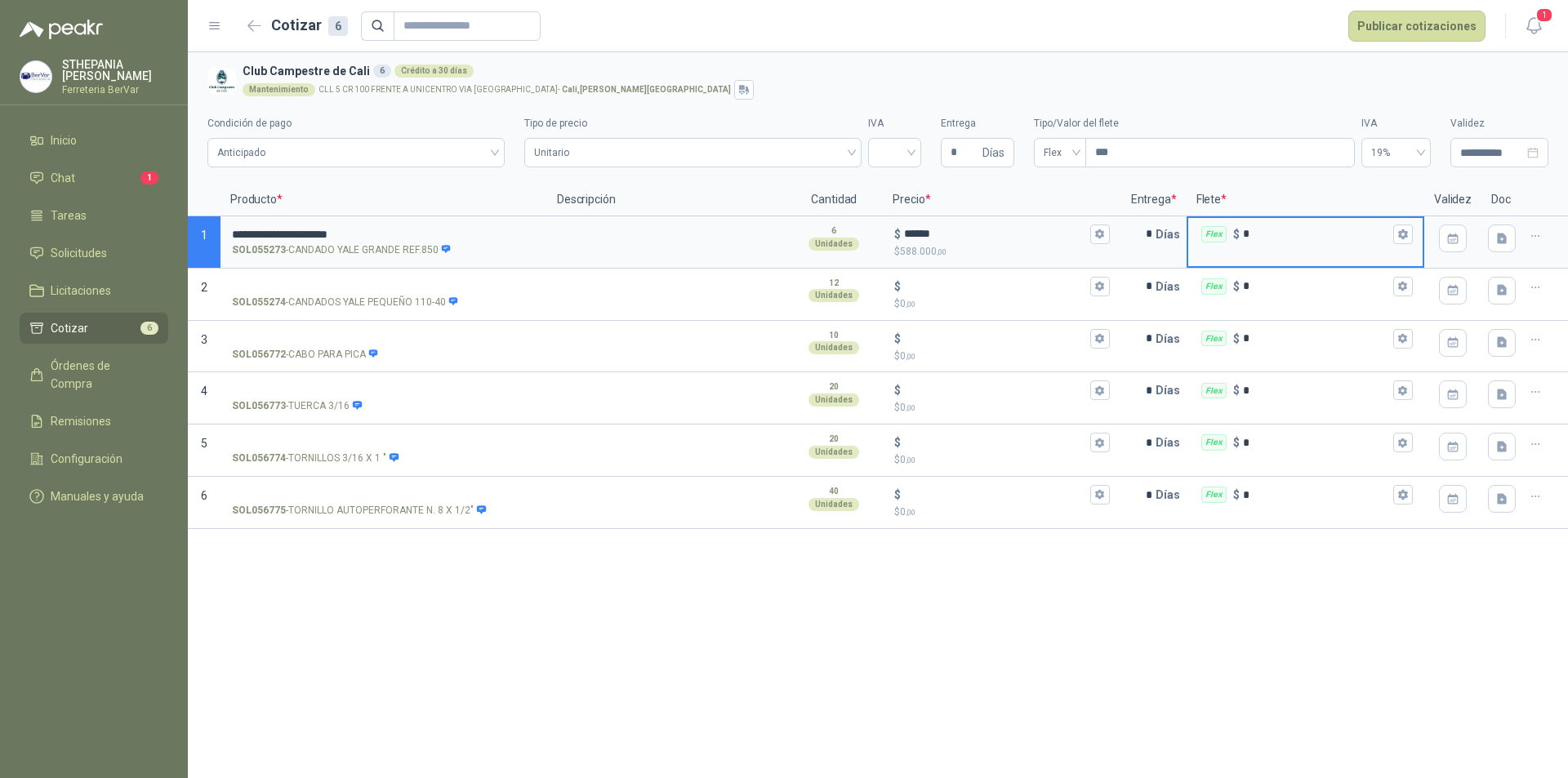
click at [1271, 233] on input "*" at bounding box center [1316, 234] width 147 height 12
type input "******"
click at [589, 306] on textarea at bounding box center [666, 289] width 235 height 37
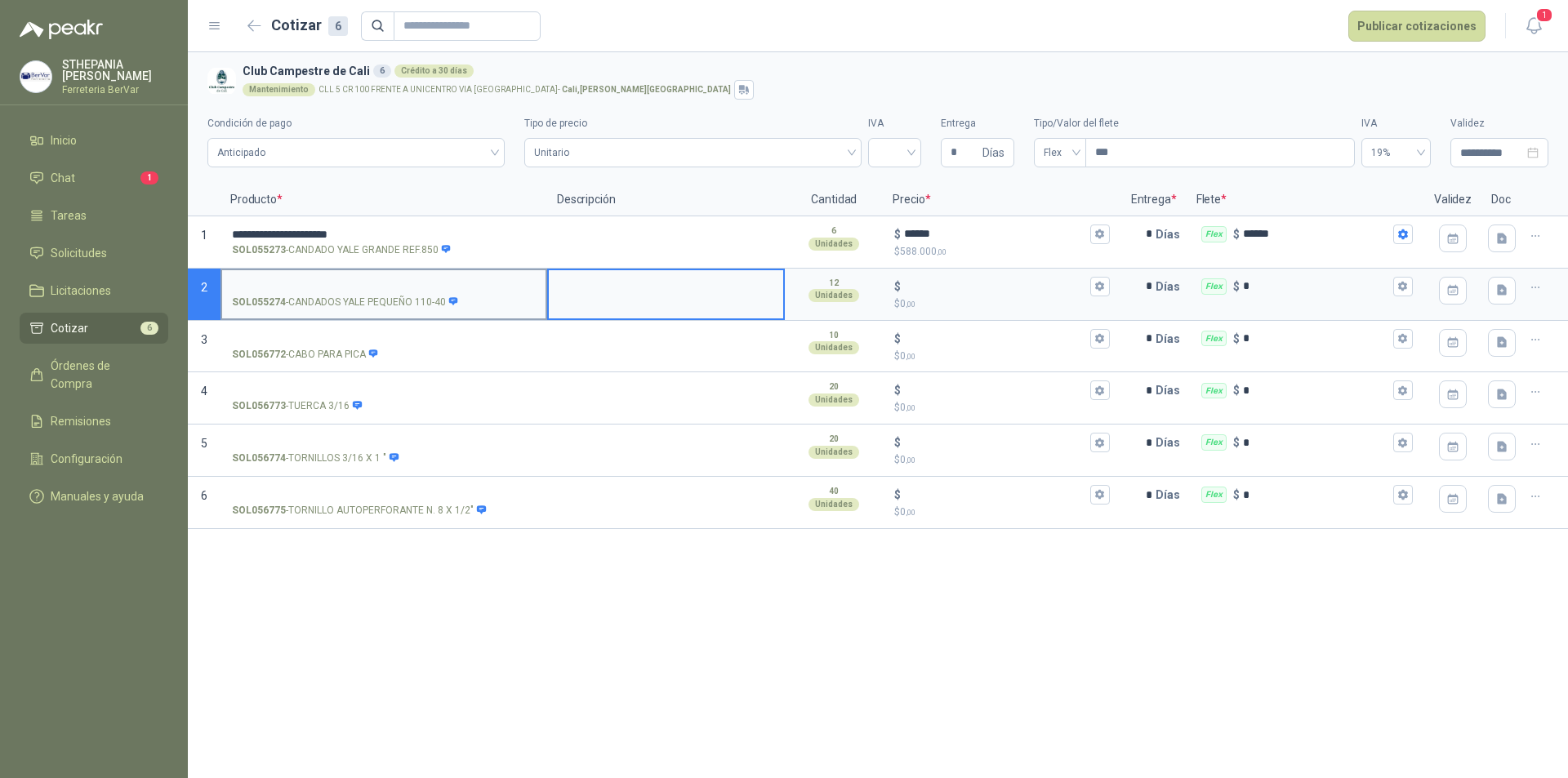
click at [273, 276] on label "SOL055274 - CANDADOS YALE PEQUEÑO 110-40" at bounding box center [383, 294] width 324 height 47
click at [273, 281] on input "SOL055274 - CANDADOS YALE PEQUEÑO 110-40" at bounding box center [383, 287] width 304 height 12
